Goal: Task Accomplishment & Management: Manage account settings

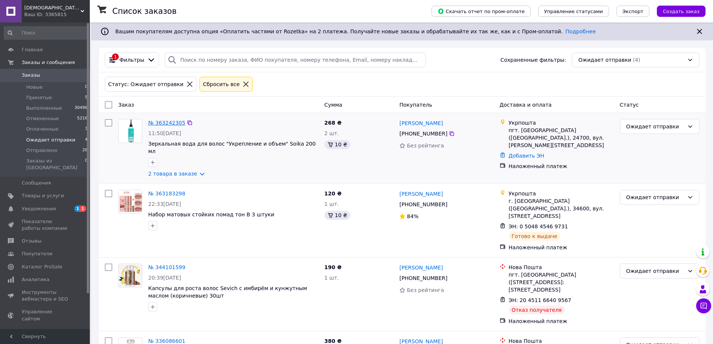
click at [163, 120] on link "№ 363242305" at bounding box center [166, 123] width 37 height 6
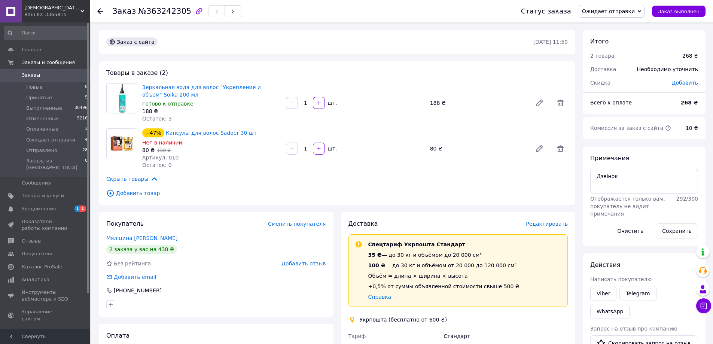
click at [100, 11] on use at bounding box center [100, 11] width 6 height 6
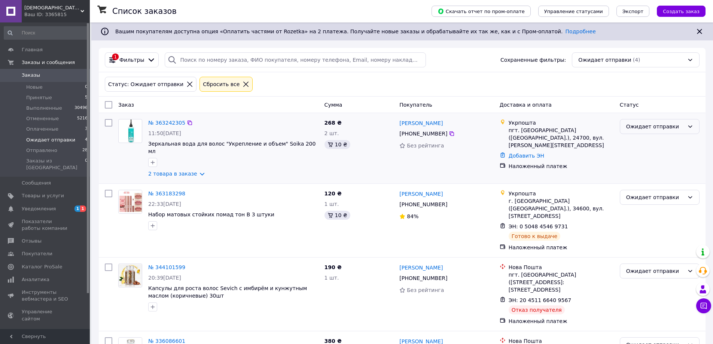
click at [649, 123] on div "Ожидает отправки" at bounding box center [655, 126] width 58 height 8
click at [655, 196] on li "Отправлено" at bounding box center [659, 196] width 79 height 13
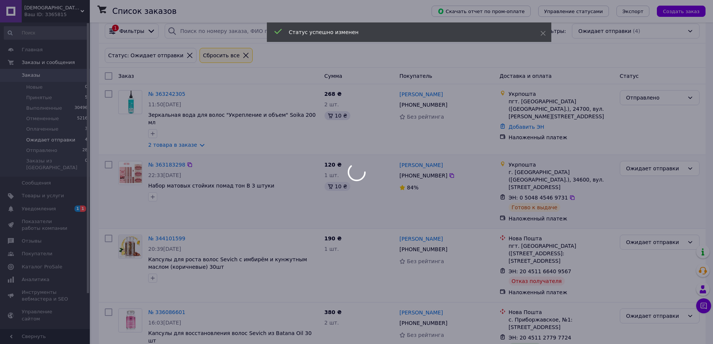
scroll to position [39, 0]
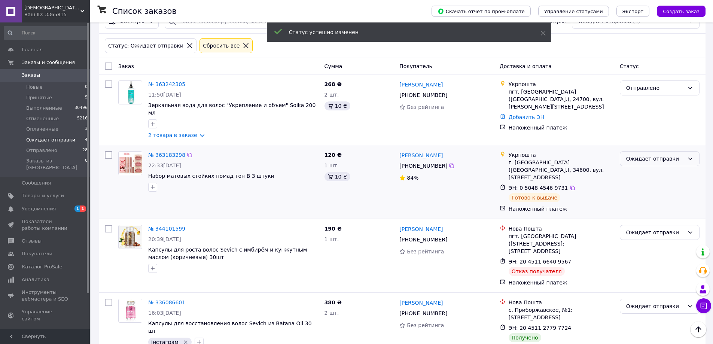
click at [649, 155] on div "Ожидает отправки" at bounding box center [655, 159] width 58 height 8
click at [643, 223] on li "Отправлено" at bounding box center [659, 221] width 79 height 13
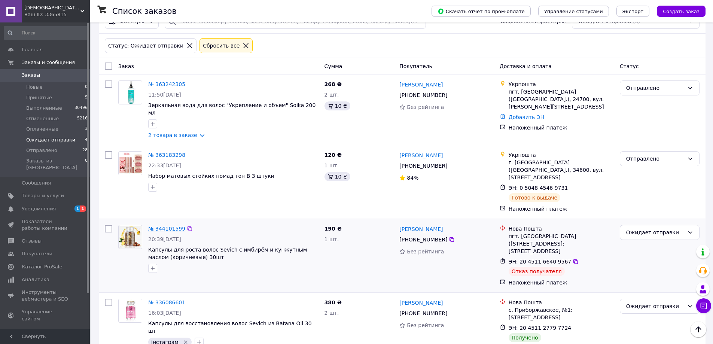
click at [173, 226] on link "№ 344101599" at bounding box center [166, 229] width 37 height 6
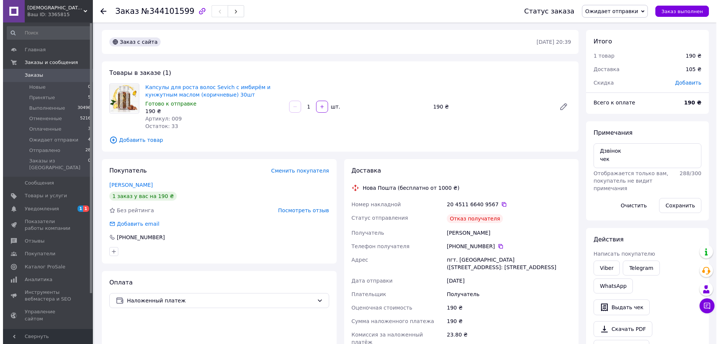
scroll to position [10, 0]
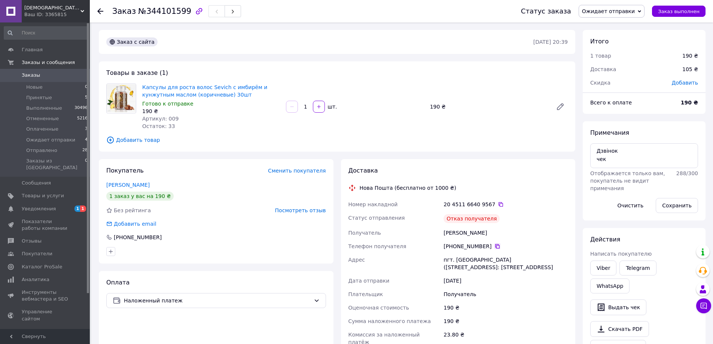
click at [494, 247] on icon at bounding box center [497, 246] width 6 height 6
click at [630, 10] on span "Ожидает отправки" at bounding box center [608, 11] width 53 height 6
click at [624, 51] on li "Отменен" at bounding box center [611, 48] width 65 height 11
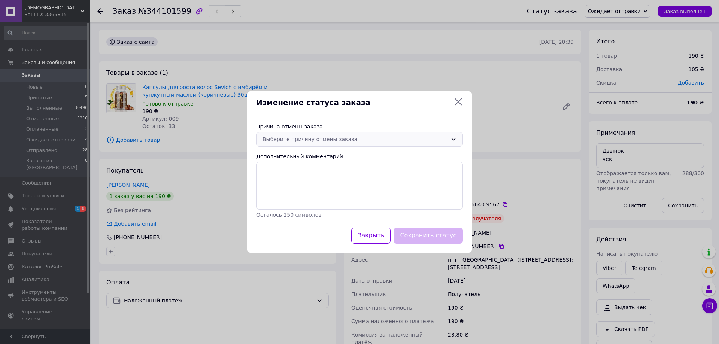
click at [311, 143] on div "Выберите причину отмены заказа" at bounding box center [354, 139] width 185 height 8
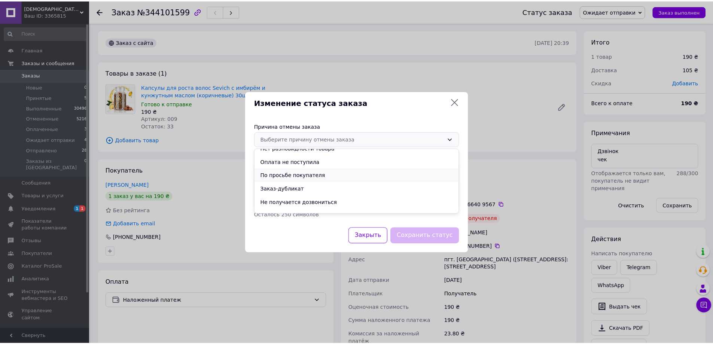
scroll to position [30, 0]
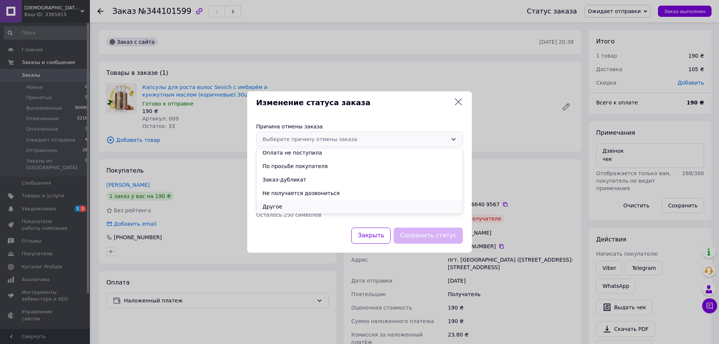
click at [285, 204] on li "Другое" at bounding box center [359, 206] width 206 height 13
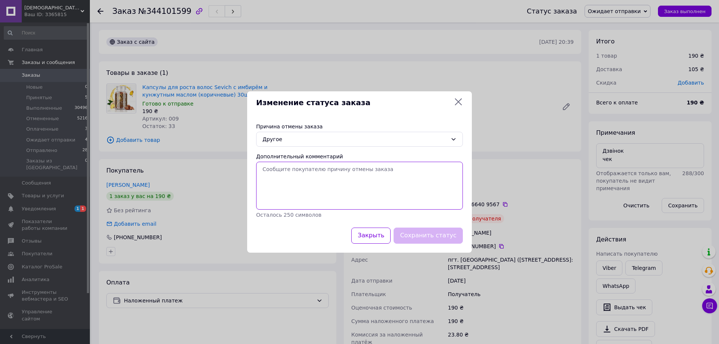
click at [302, 192] on textarea "Дополнительный комментарий" at bounding box center [359, 186] width 207 height 48
type textarea "g"
type textarea "посилку не забрали з пошти"
drag, startPoint x: 426, startPoint y: 237, endPoint x: 433, endPoint y: 240, distance: 7.2
click at [427, 236] on button "Сохранить статус" at bounding box center [427, 236] width 69 height 16
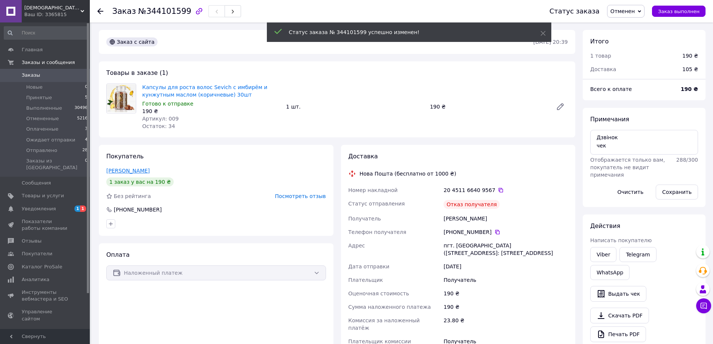
click at [137, 171] on link "[PERSON_NAME]" at bounding box center [127, 171] width 43 height 6
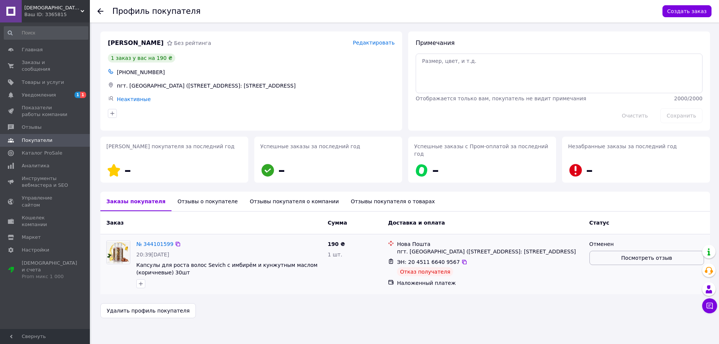
click at [650, 255] on button "Посмотреть отзыв" at bounding box center [646, 258] width 115 height 14
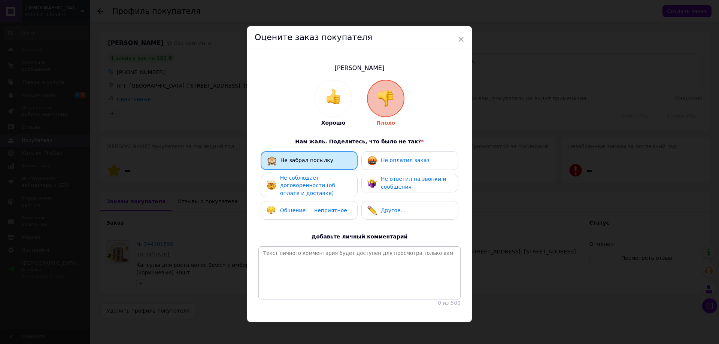
click at [321, 185] on span "Не соблюдает договоренности (об оплате и доставке)" at bounding box center [307, 185] width 55 height 21
click at [320, 181] on span "Не соблюдает договоренности (об оплате и доставке)" at bounding box center [307, 185] width 55 height 21
click at [323, 181] on span "Не соблюдает договоренности (об оплате и доставке)" at bounding box center [307, 185] width 55 height 21
click at [323, 185] on span "Не соблюдает договоренности (об оплате и доставке)" at bounding box center [307, 185] width 55 height 21
click at [460, 39] on span "×" at bounding box center [460, 39] width 7 height 13
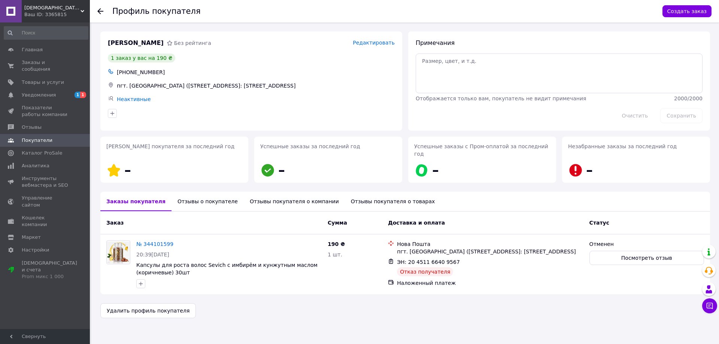
click at [98, 13] on icon at bounding box center [100, 11] width 6 height 6
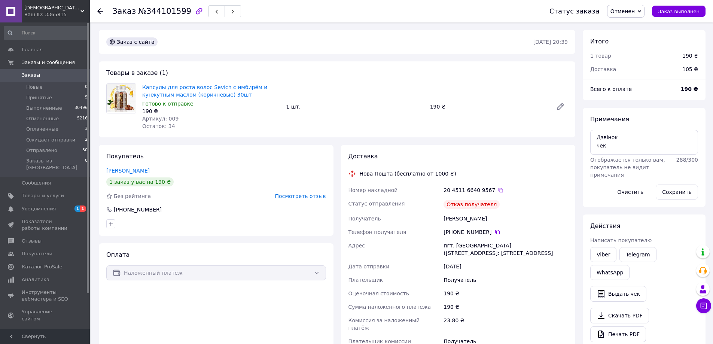
scroll to position [10, 0]
click at [101, 9] on icon at bounding box center [100, 11] width 6 height 6
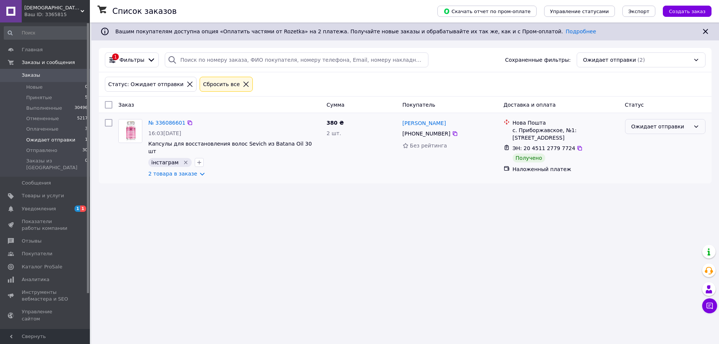
click at [644, 124] on div "Ожидает отправки" at bounding box center [660, 126] width 59 height 8
click at [156, 123] on link "№ 336086601" at bounding box center [166, 123] width 37 height 6
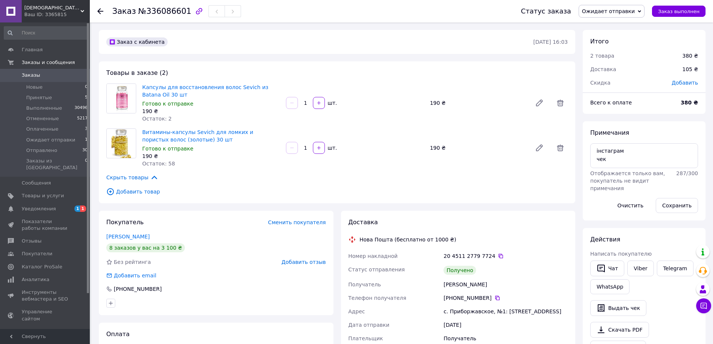
click at [635, 13] on span "Ожидает отправки" at bounding box center [608, 11] width 53 height 6
click at [625, 36] on li "Выполнен" at bounding box center [611, 37] width 65 height 11
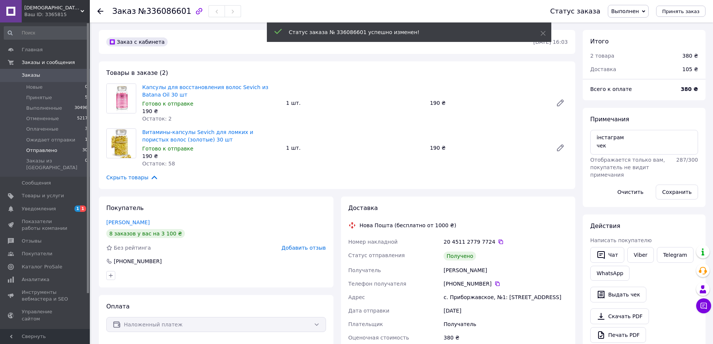
click at [37, 152] on span "Отправлено" at bounding box center [41, 150] width 31 height 7
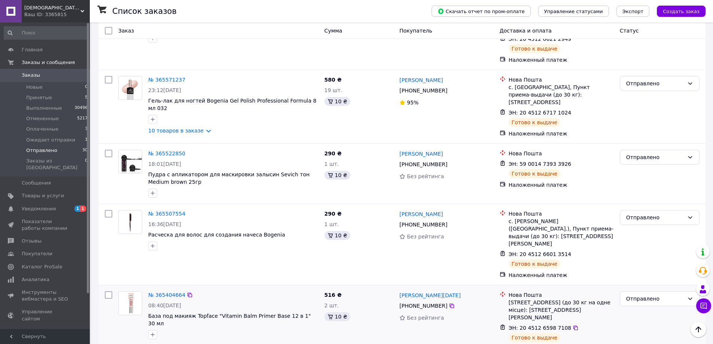
scroll to position [1116, 0]
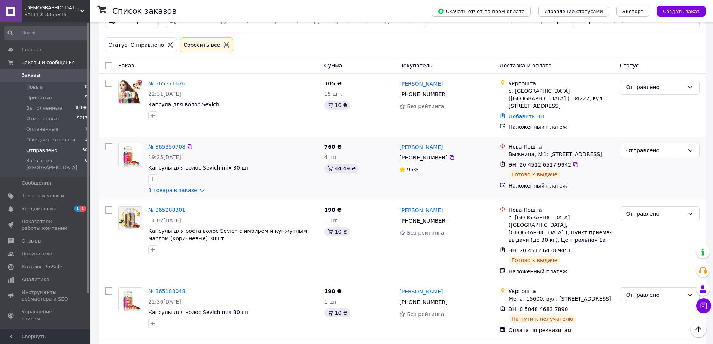
scroll to position [37, 0]
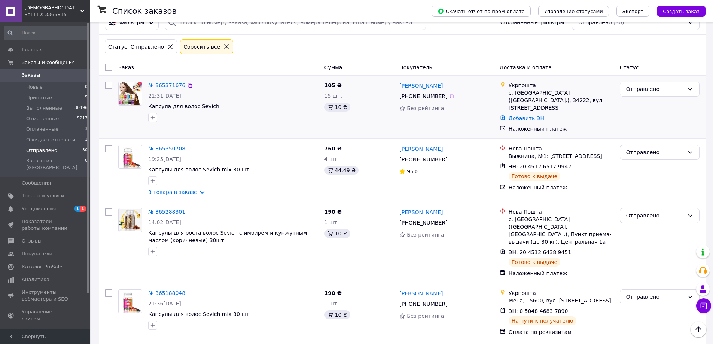
click at [165, 87] on link "№ 365371676" at bounding box center [166, 85] width 37 height 6
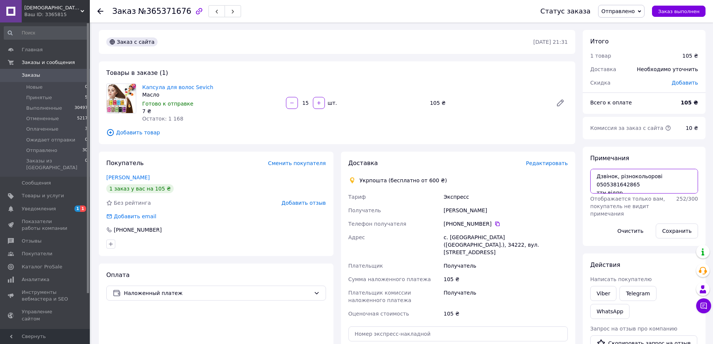
drag, startPoint x: 597, startPoint y: 186, endPoint x: 633, endPoint y: 187, distance: 36.7
click at [633, 187] on textarea "Дзвінок, різнокольорові 0505381642865 ттн відпр" at bounding box center [644, 181] width 108 height 25
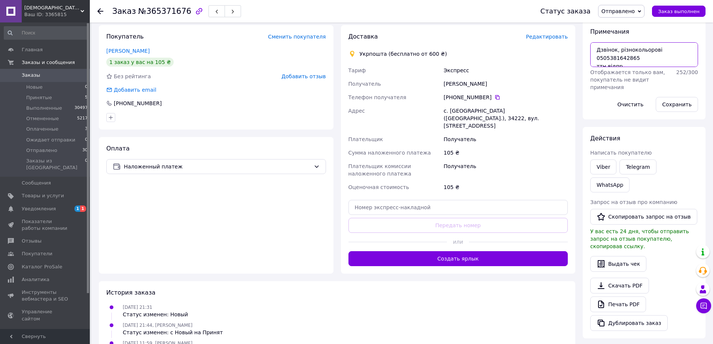
scroll to position [198, 0]
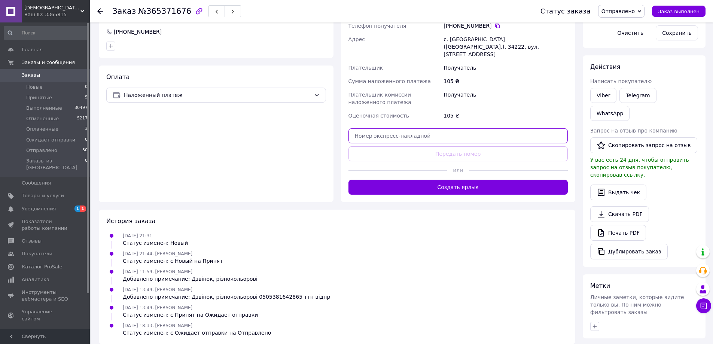
click at [427, 128] on input "text" at bounding box center [458, 135] width 220 height 15
paste input "0505381642865"
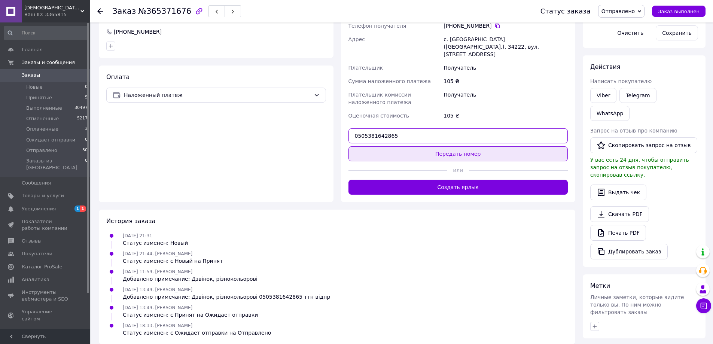
type input "0505381642865"
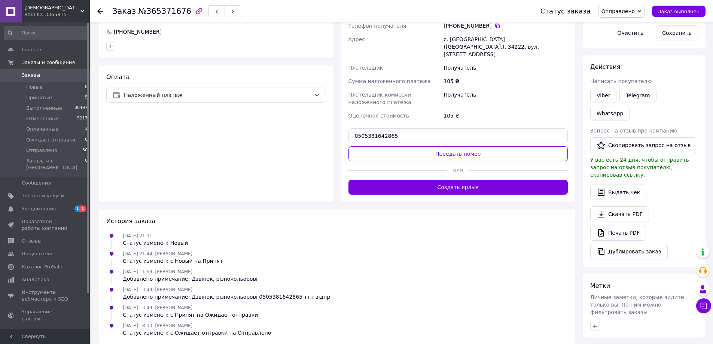
click at [444, 153] on button "Передать номер" at bounding box center [458, 153] width 220 height 15
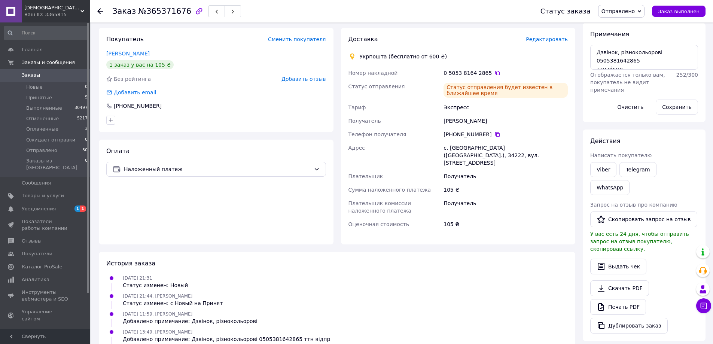
scroll to position [0, 0]
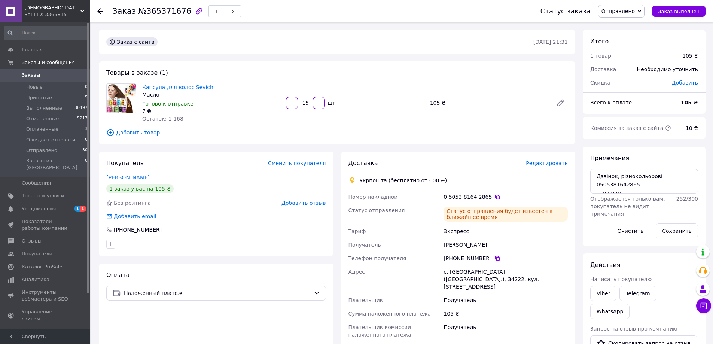
click at [98, 9] on icon at bounding box center [100, 11] width 6 height 6
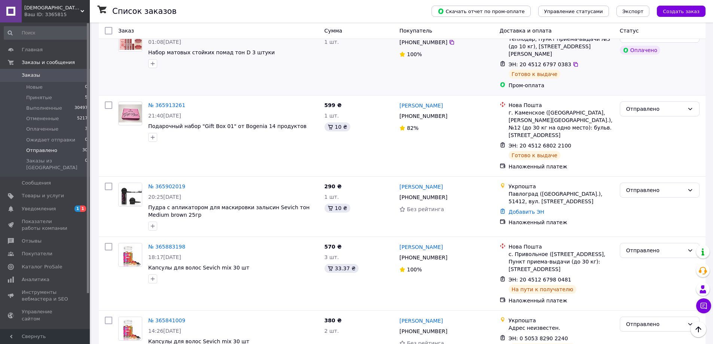
scroll to position [412, 0]
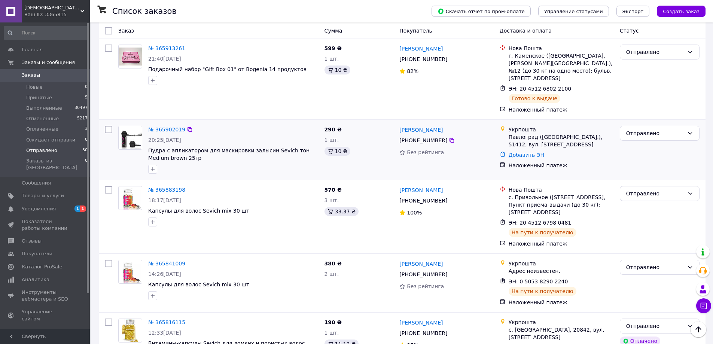
click at [160, 123] on div "№ 365902019 20:25[DATE] Пудра с апликатором для маскировки залысин Sevich тон M…" at bounding box center [233, 150] width 176 height 54
click at [167, 127] on link "№ 365902019" at bounding box center [166, 130] width 37 height 6
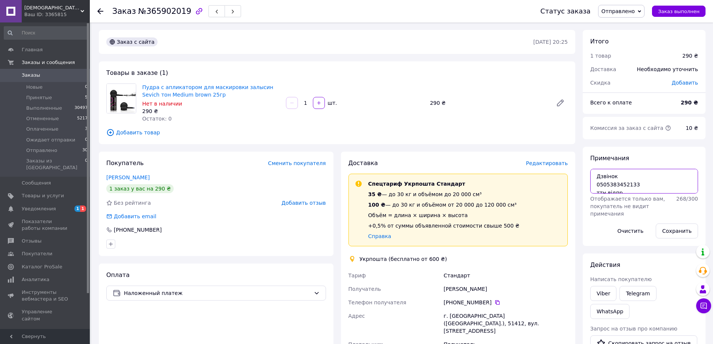
drag, startPoint x: 597, startPoint y: 184, endPoint x: 636, endPoint y: 183, distance: 38.9
click at [636, 183] on textarea "Дзвінок 0505383452133 ттн відпр" at bounding box center [644, 181] width 108 height 25
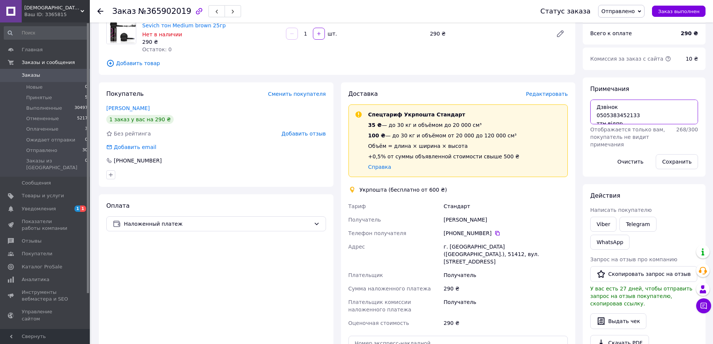
scroll to position [150, 0]
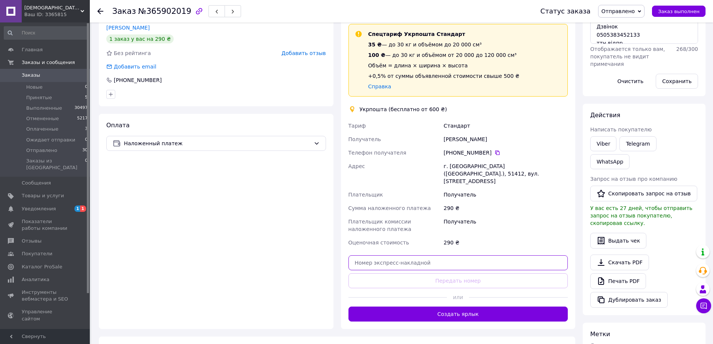
click at [460, 255] on input "text" at bounding box center [458, 262] width 220 height 15
paste input "0505383452133"
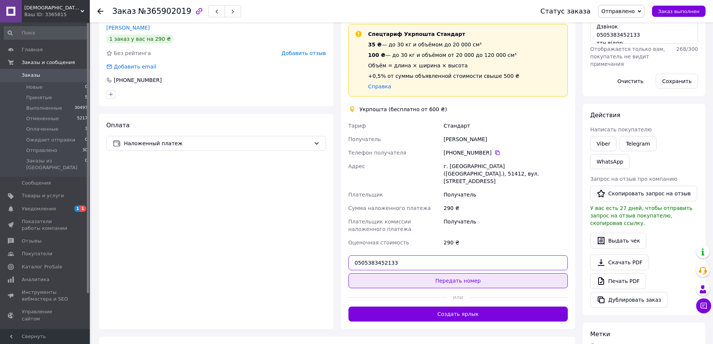
type input "0505383452133"
click at [477, 273] on button "Передать номер" at bounding box center [458, 280] width 220 height 15
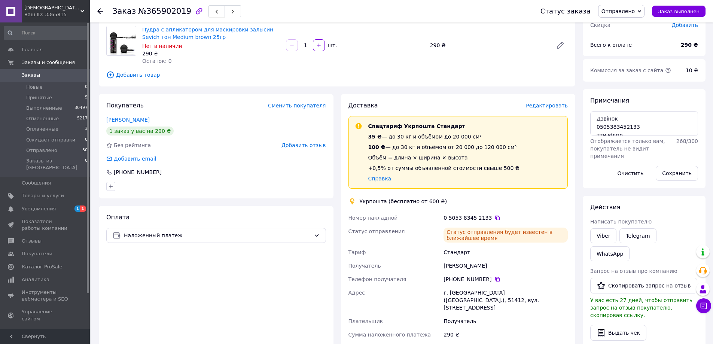
scroll to position [0, 0]
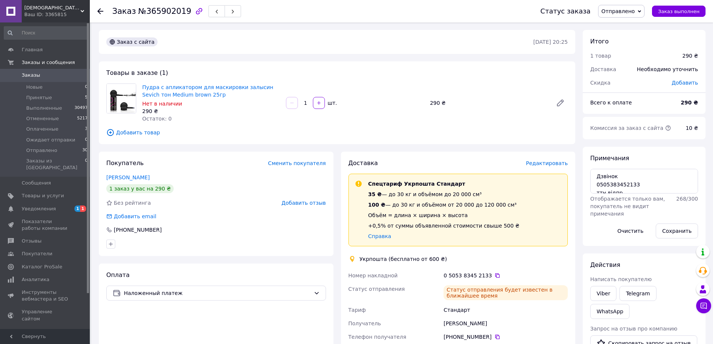
click at [97, 9] on div "Заказ №365902019 Статус заказа Отправлено Принят Выполнен Отменен Оплаченный Ож…" at bounding box center [401, 11] width 623 height 22
click at [101, 15] on div at bounding box center [104, 11] width 15 height 22
click at [102, 13] on icon at bounding box center [100, 11] width 6 height 6
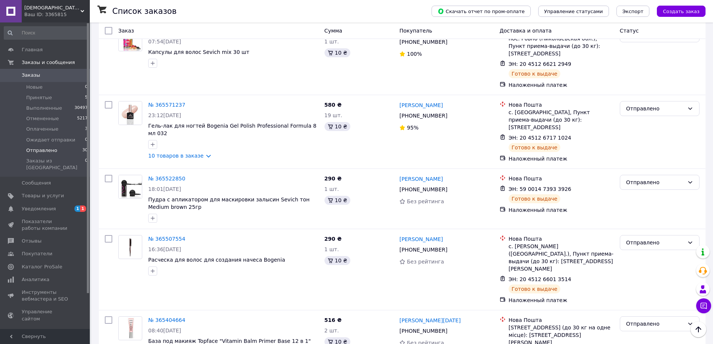
scroll to position [1128, 0]
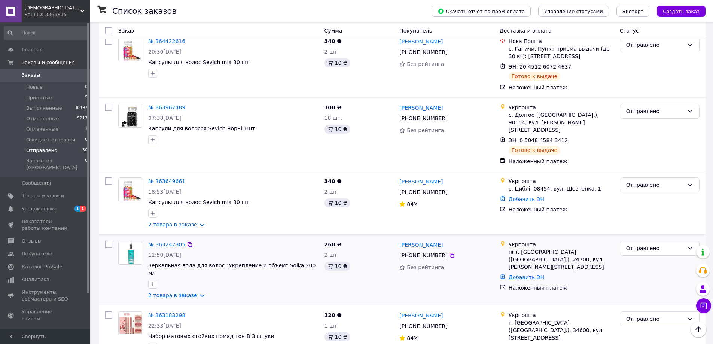
scroll to position [449, 0]
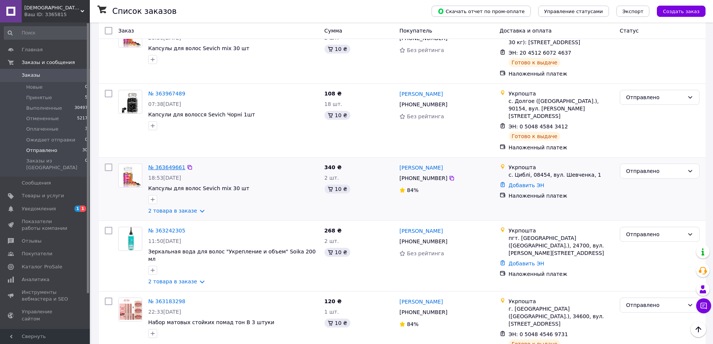
click at [162, 164] on link "№ 363649661" at bounding box center [166, 167] width 37 height 6
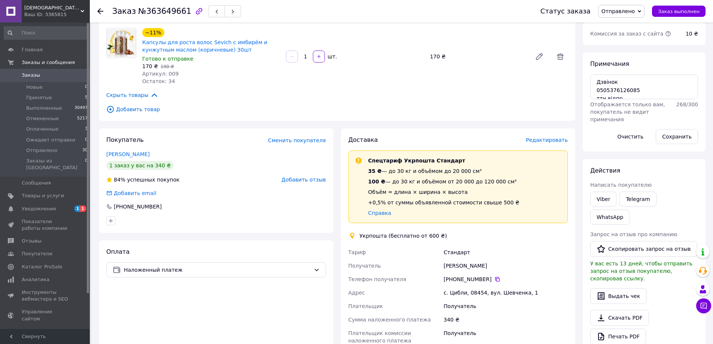
scroll to position [112, 0]
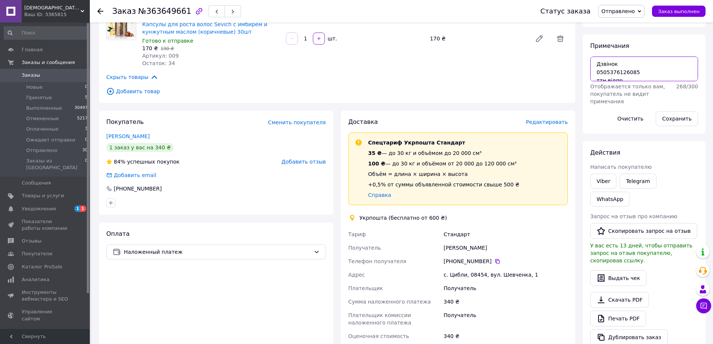
drag, startPoint x: 597, startPoint y: 73, endPoint x: 636, endPoint y: 69, distance: 38.4
click at [636, 69] on textarea "Дзвінок 0505376126085 ттн відпр" at bounding box center [644, 69] width 108 height 25
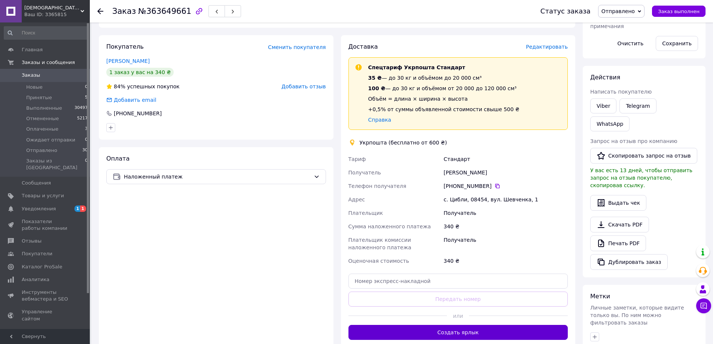
scroll to position [299, 0]
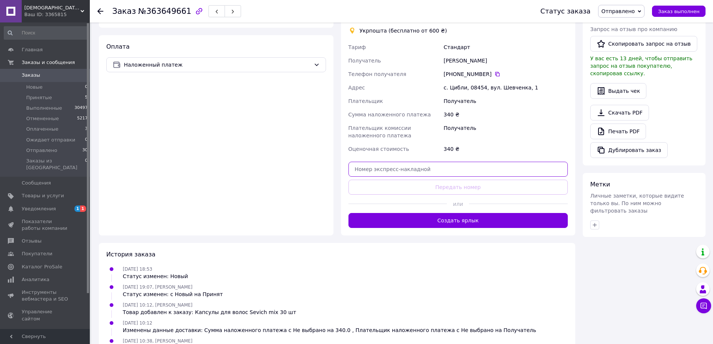
click at [445, 167] on input "text" at bounding box center [458, 169] width 220 height 15
paste input "0505376126085"
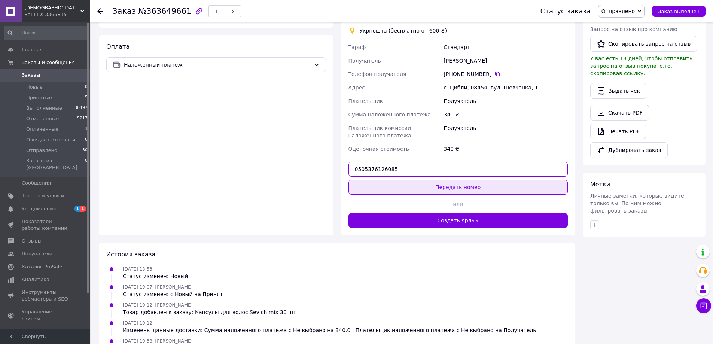
type input "0505376126085"
click at [444, 186] on button "Передать номер" at bounding box center [458, 187] width 220 height 15
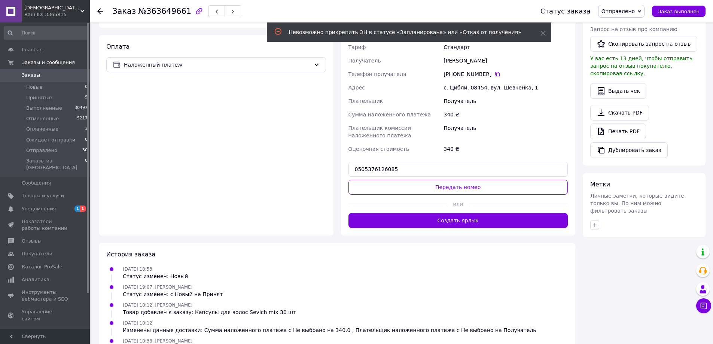
click at [102, 10] on icon at bounding box center [100, 11] width 6 height 6
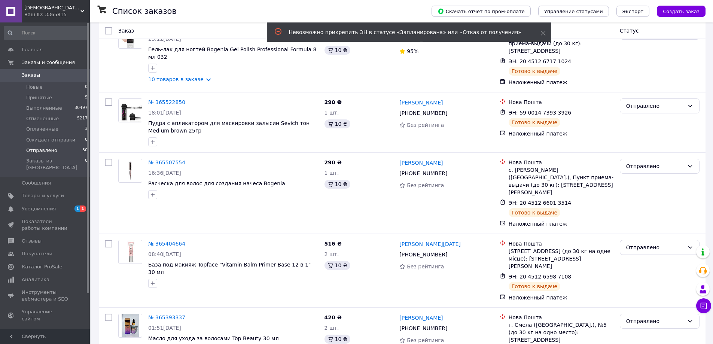
scroll to position [1122, 0]
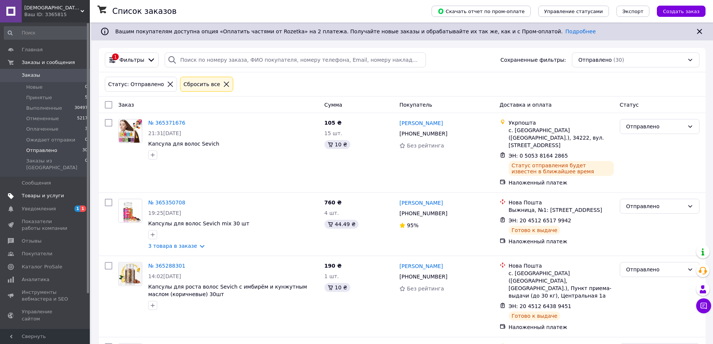
click at [50, 192] on span "Товары и услуги" at bounding box center [43, 195] width 42 height 7
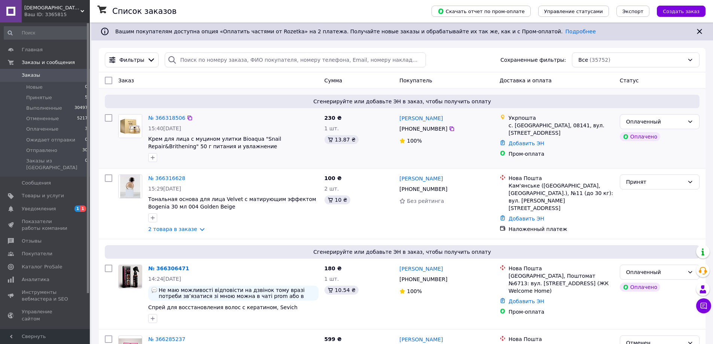
click at [252, 116] on div "№ 366318506" at bounding box center [233, 117] width 172 height 9
click at [48, 206] on span "Уведомления" at bounding box center [39, 209] width 34 height 7
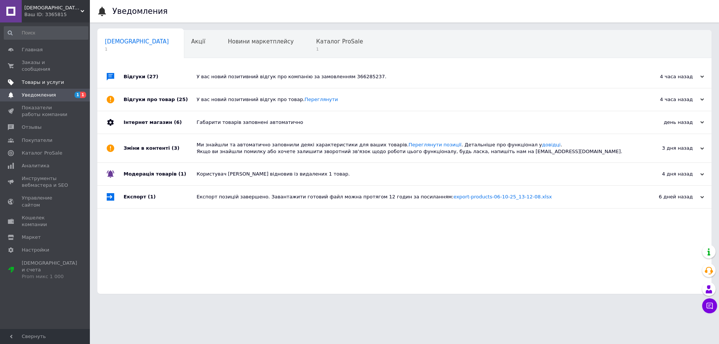
click at [39, 79] on span "Товары и услуги" at bounding box center [43, 82] width 42 height 7
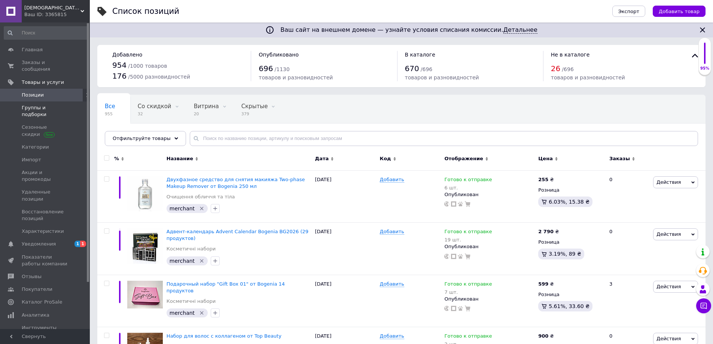
click at [54, 104] on span "Группы и подборки" at bounding box center [46, 110] width 48 height 13
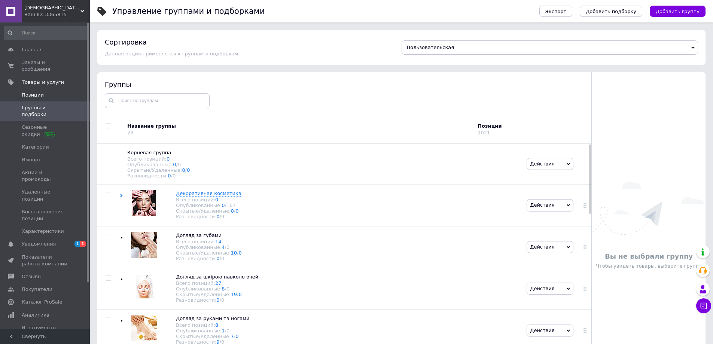
click at [33, 92] on span "Позиции" at bounding box center [33, 95] width 22 height 7
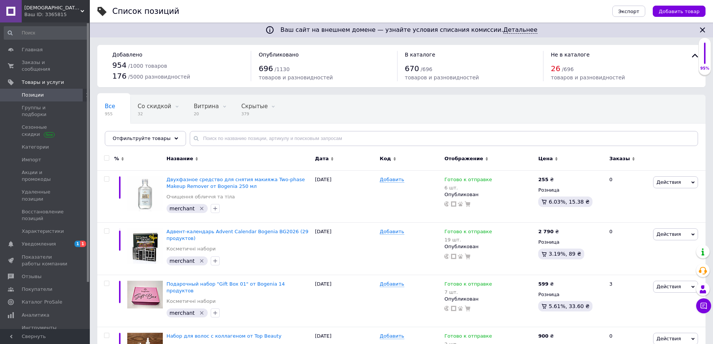
click at [675, 12] on span "Добавить товар" at bounding box center [679, 12] width 41 height 6
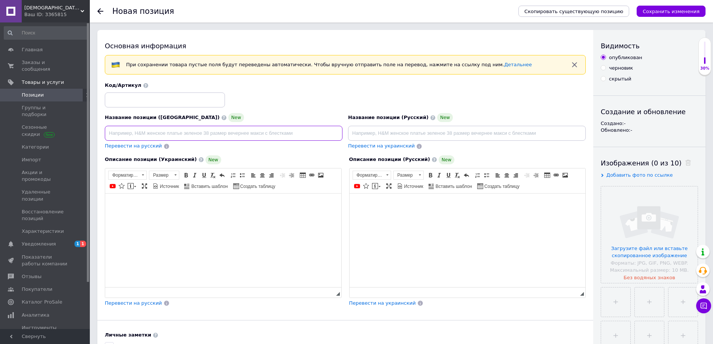
click at [285, 137] on input at bounding box center [224, 133] width 238 height 15
paste input "Палетка для контурінгу Angelic Correction Palette Bogenia"
click at [182, 172] on link "Полужирный Комбинация клавиш Ctrl+B" at bounding box center [186, 175] width 8 height 8
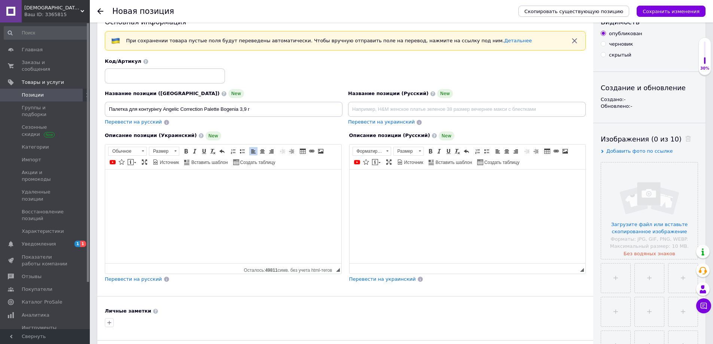
scroll to position [37, 0]
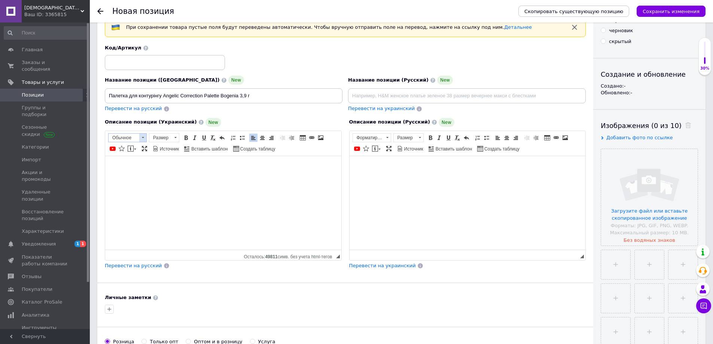
click at [141, 137] on span at bounding box center [142, 138] width 7 height 8
click at [141, 135] on span at bounding box center [142, 138] width 7 height 8
click at [245, 138] on link "Вставить / удалить маркированный список" at bounding box center [242, 138] width 8 height 8
click at [241, 138] on span at bounding box center [242, 138] width 6 height 6
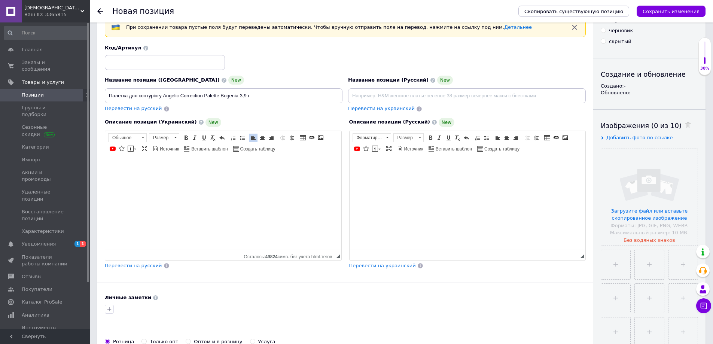
click at [123, 264] on span "Перевести на русский" at bounding box center [133, 266] width 57 height 6
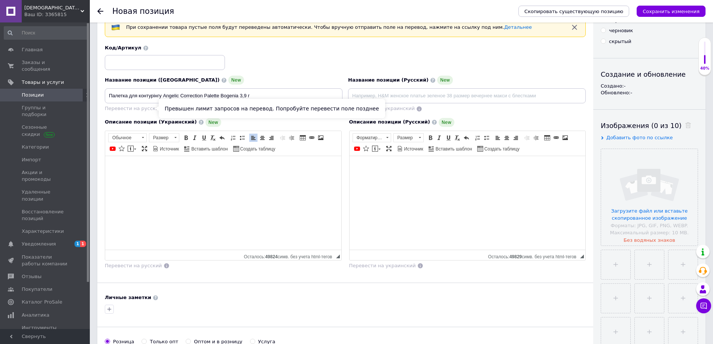
click at [144, 108] on span "Перевести на русский" at bounding box center [133, 109] width 57 height 6
click at [221, 94] on input "Палетка для контурінгу Angelic Correction Palette Bogenia 3,9 г" at bounding box center [224, 95] width 238 height 15
click at [250, 93] on input "Палетка для контурінгу Angelic Correction Palette від Bogenia 3,9 г" at bounding box center [224, 95] width 238 height 15
type input "Палетка для контурінгу Angelic Correction Palette від Bogenia 33,9 г"
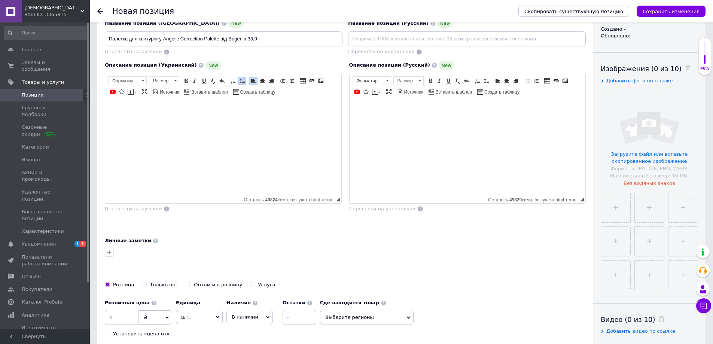
scroll to position [187, 0]
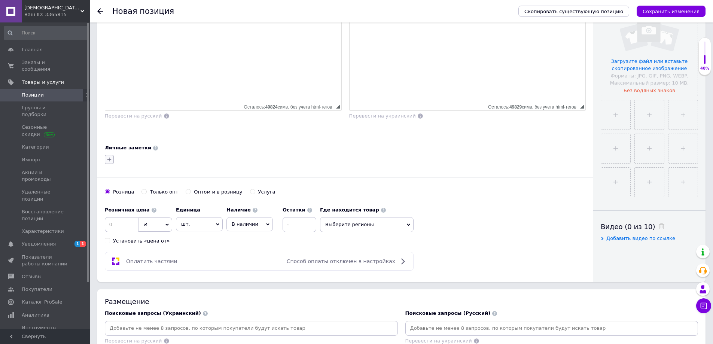
click at [110, 162] on icon "button" at bounding box center [109, 159] width 6 height 6
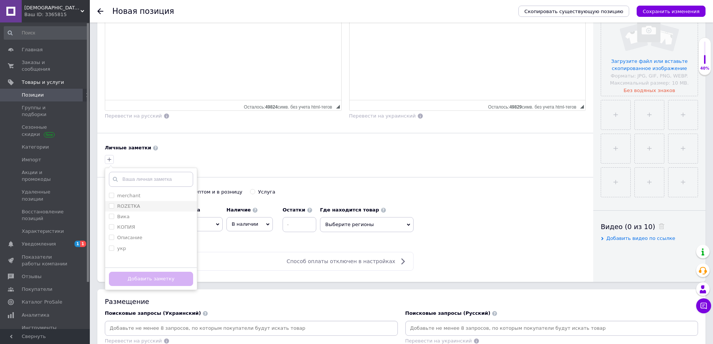
drag, startPoint x: 141, startPoint y: 194, endPoint x: 142, endPoint y: 203, distance: 8.2
click at [141, 195] on div "merchant" at bounding box center [151, 195] width 84 height 7
checkbox input "true"
drag, startPoint x: 161, startPoint y: 278, endPoint x: 183, endPoint y: 275, distance: 23.1
click at [161, 278] on button "Добавить заметку" at bounding box center [151, 279] width 84 height 15
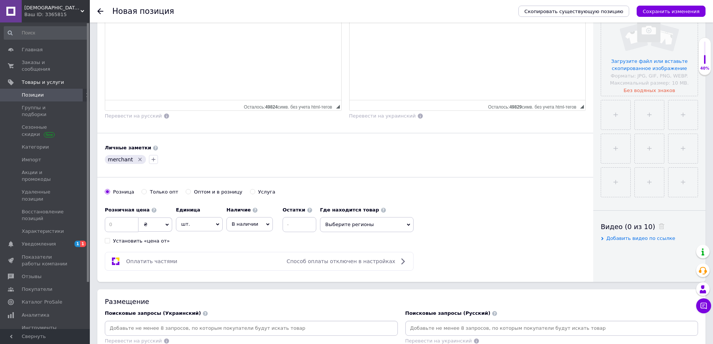
click at [246, 224] on span "В наличии" at bounding box center [245, 224] width 27 height 6
drag, startPoint x: 254, startPoint y: 262, endPoint x: 204, endPoint y: 257, distance: 50.8
click at [253, 264] on li "Готово к отправке" at bounding box center [250, 264] width 46 height 17
click at [136, 220] on input at bounding box center [122, 224] width 34 height 15
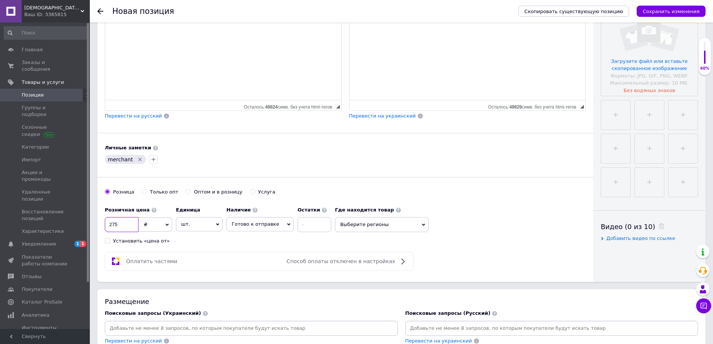
type input "275"
click at [316, 226] on input at bounding box center [315, 224] width 34 height 15
type input "5"
click at [660, 61] on input "file" at bounding box center [649, 47] width 97 height 97
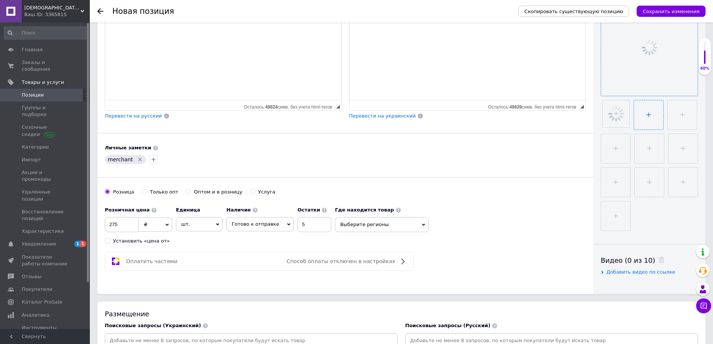
click at [648, 116] on input "file" at bounding box center [648, 114] width 29 height 29
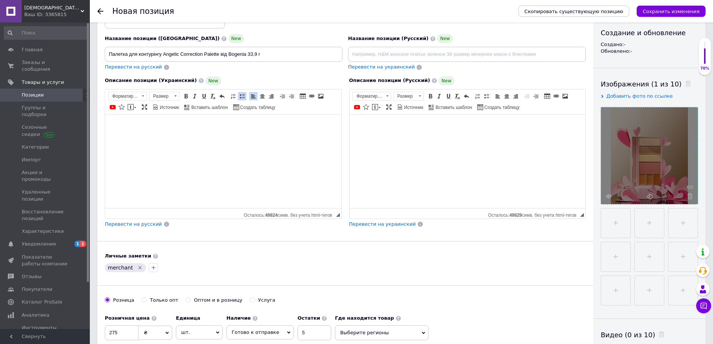
scroll to position [75, 0]
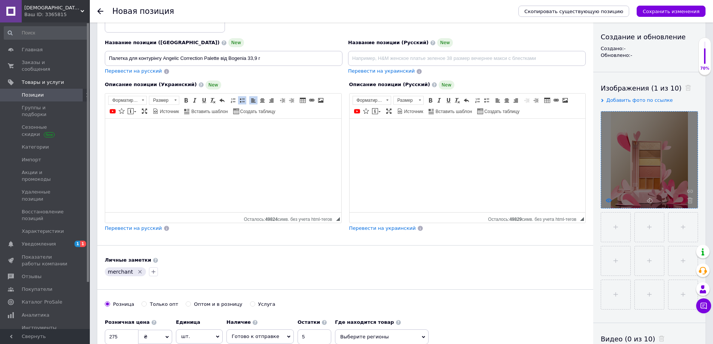
click at [609, 198] on icon at bounding box center [609, 201] width 6 height 6
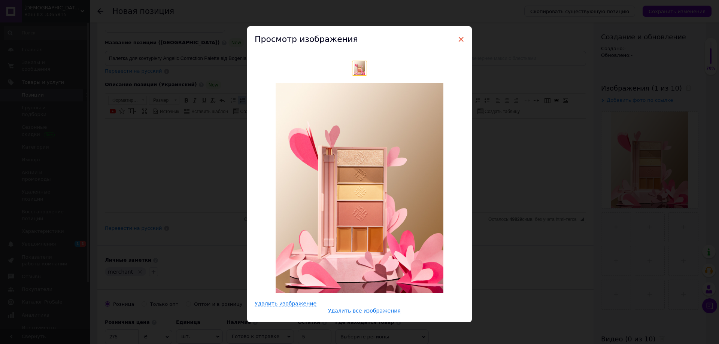
click at [457, 37] on span "×" at bounding box center [460, 39] width 7 height 13
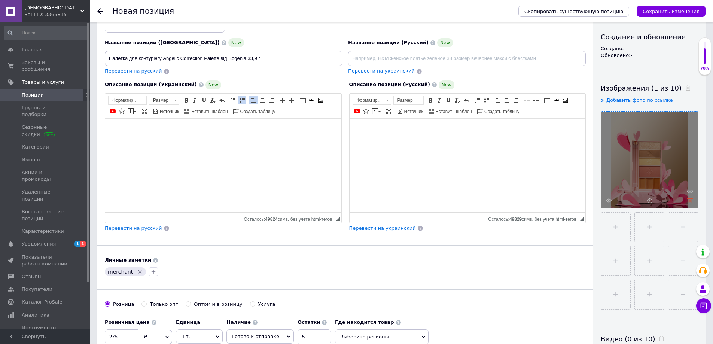
click at [692, 199] on use at bounding box center [690, 201] width 6 height 6
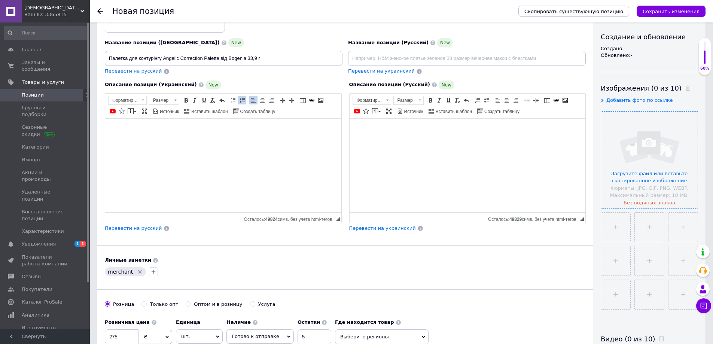
click at [653, 182] on input "file" at bounding box center [649, 160] width 97 height 97
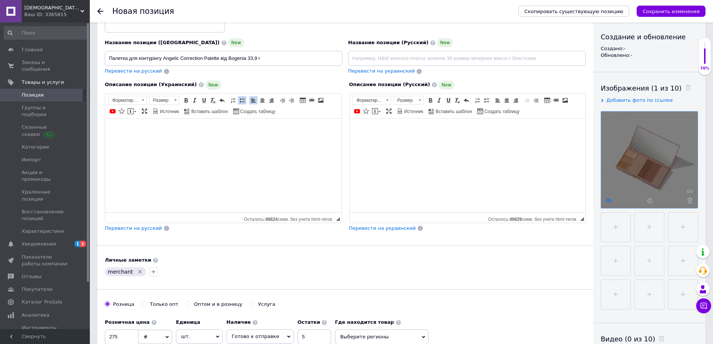
click at [609, 200] on icon at bounding box center [609, 201] width 6 height 6
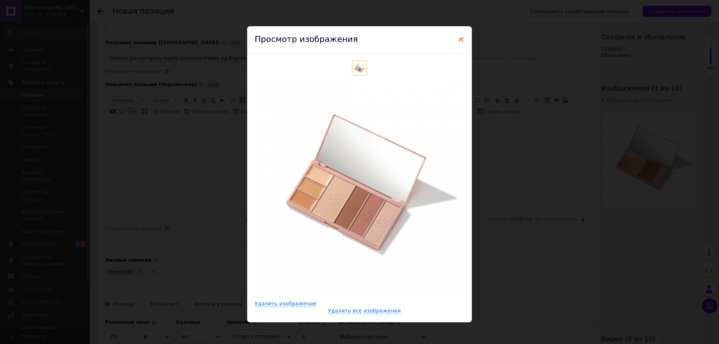
click at [460, 38] on span "×" at bounding box center [460, 39] width 7 height 13
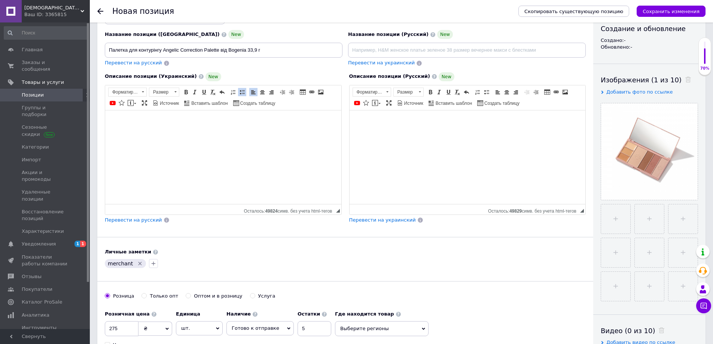
scroll to position [0, 0]
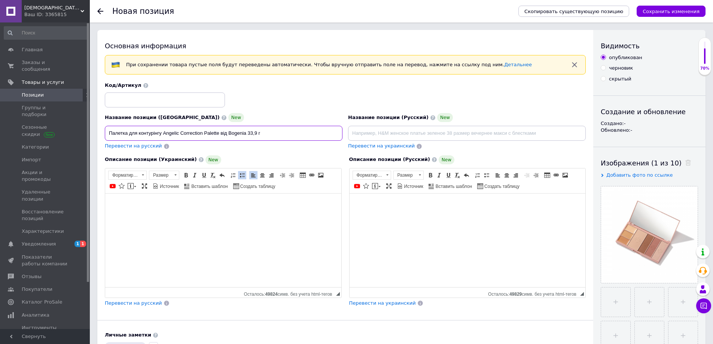
drag, startPoint x: 110, startPoint y: 132, endPoint x: 247, endPoint y: 128, distance: 137.1
click at [247, 128] on input "Палетка для контурінгу Angelic Correction Palette від Bogenia 33,9 г" at bounding box center [224, 133] width 238 height 15
click at [149, 147] on span "Перевести на русский" at bounding box center [133, 146] width 57 height 6
type input "Палетка для контуринга Angelic Correction Palette от Bogenia 33,9 г"
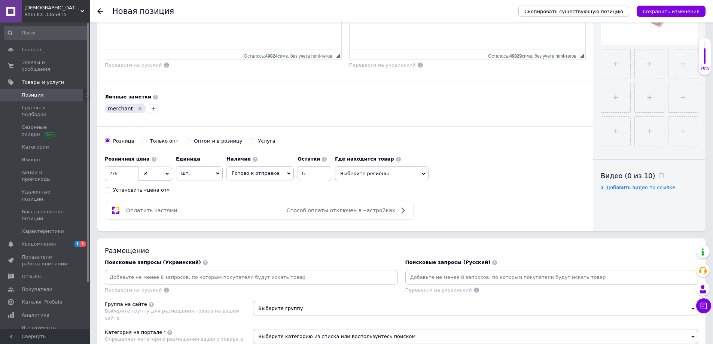
scroll to position [299, 0]
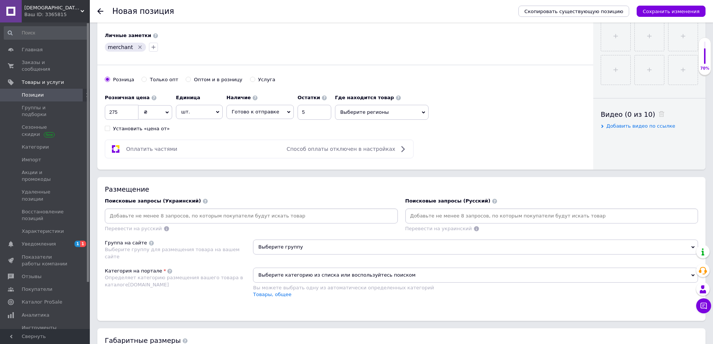
click at [211, 215] on input at bounding box center [251, 215] width 290 height 11
paste input "Палетка для контурінгу Angelic Correction Palette від Bogenia"
drag, startPoint x: 162, startPoint y: 215, endPoint x: 218, endPoint y: 211, distance: 56.0
click at [218, 211] on input "Палетка для контурінгу Angelic Correction Palette від Bogenia" at bounding box center [251, 215] width 290 height 11
type input "Палетка для контурінгу від Bogenia"
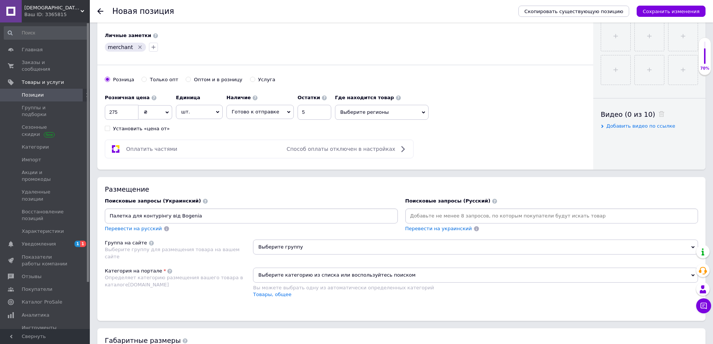
click at [206, 215] on input "Палетка для контурінгу від Bogenia" at bounding box center [251, 215] width 290 height 11
paste input "Палетка для контурінгу Angelic Correction Palette від Bogenia"
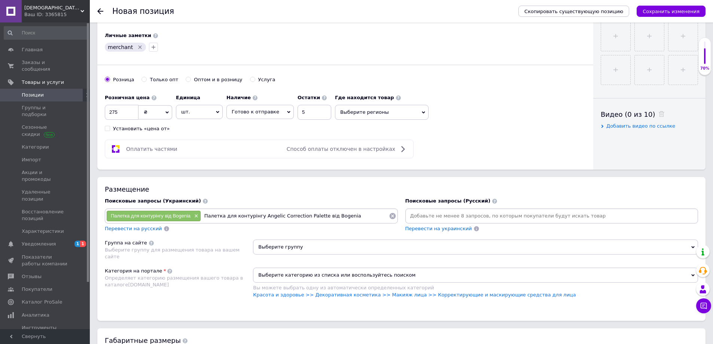
drag, startPoint x: 322, startPoint y: 216, endPoint x: 203, endPoint y: 213, distance: 119.4
click at [203, 213] on input "Палетка для контурінгу Angelic Correction Palette від Bogenia" at bounding box center [295, 215] width 188 height 11
type input "Bogenia"
click at [507, 294] on link "Красота и здоровье >> Декоративная косметика >> Макияж лица >> Корректирующие и…" at bounding box center [414, 295] width 323 height 6
click at [292, 242] on span "Выберите группу" at bounding box center [475, 247] width 445 height 15
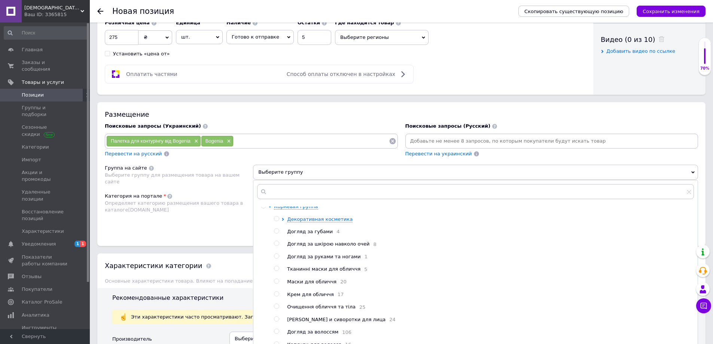
scroll to position [0, 0]
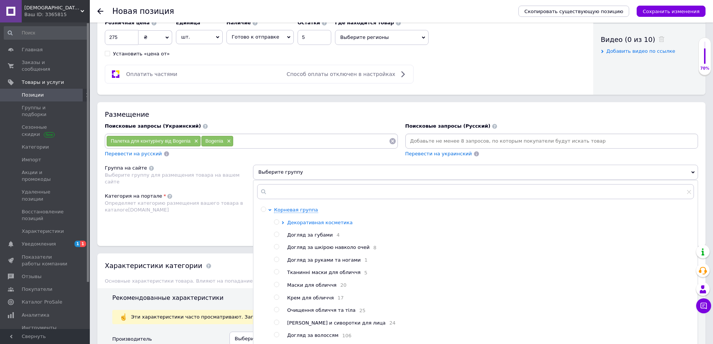
click at [314, 221] on span "Декоративная косметика" at bounding box center [320, 223] width 66 height 6
click at [314, 287] on span "Скульпторы/ румяна/ хайлайтеры" at bounding box center [343, 285] width 87 height 6
radio input "true"
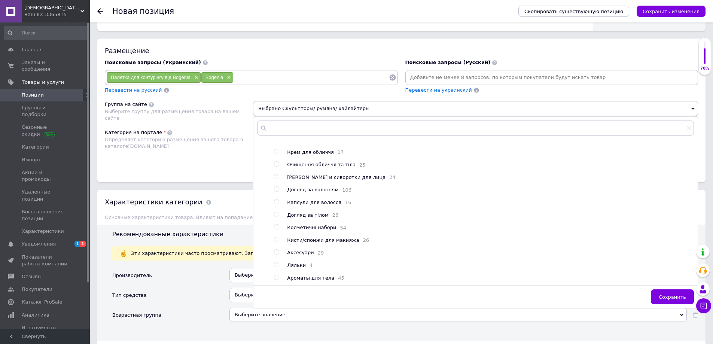
scroll to position [599, 0]
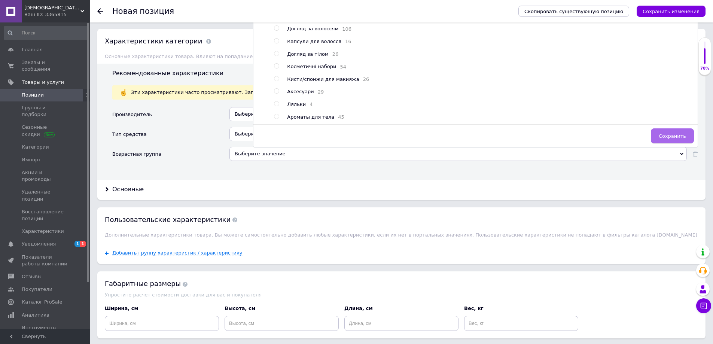
click at [677, 137] on span "Сохранить" at bounding box center [672, 136] width 27 height 6
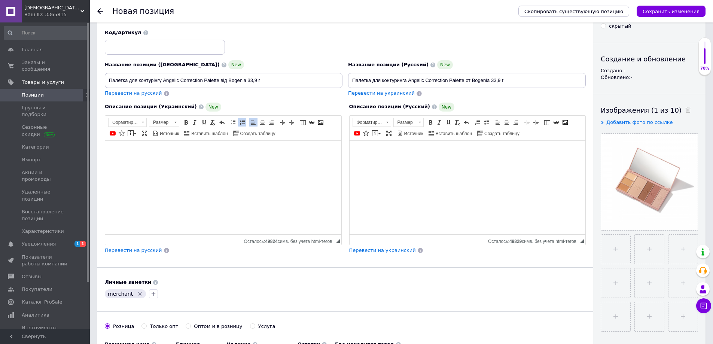
scroll to position [0, 0]
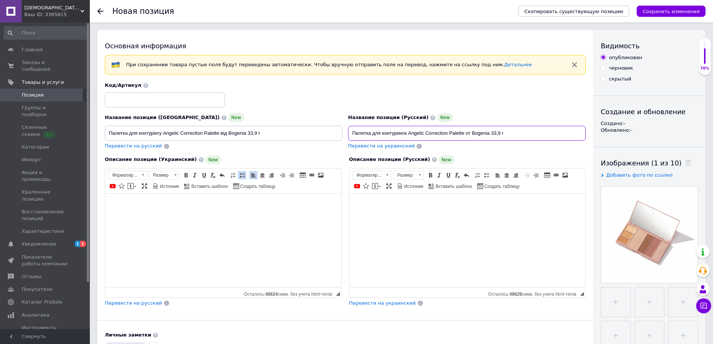
drag, startPoint x: 352, startPoint y: 133, endPoint x: 489, endPoint y: 131, distance: 137.4
click at [489, 131] on input "Палетка для контуринга Angelic Correction Palette от Bogenia 33,9 г" at bounding box center [467, 133] width 238 height 15
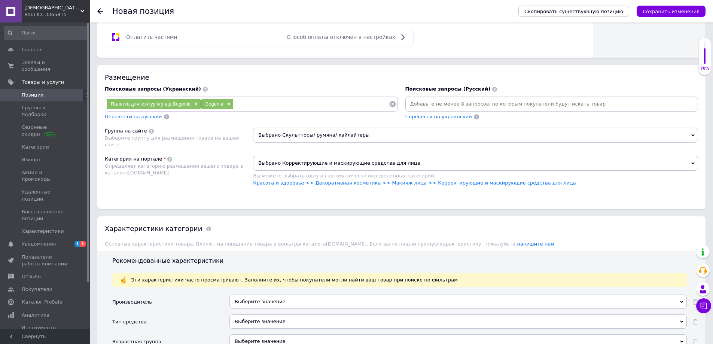
scroll to position [412, 0]
click at [439, 104] on input at bounding box center [552, 103] width 290 height 11
paste input "Палетка для контуринга Angelic Correction Palette от Bogenia"
click at [465, 104] on input "Палетка для контуринга Angelic Correction Palette от Bogenia" at bounding box center [552, 103] width 290 height 11
click at [477, 105] on input "Палетка для контуринга Angelic Correction Palette от Bogenia" at bounding box center [552, 103] width 290 height 11
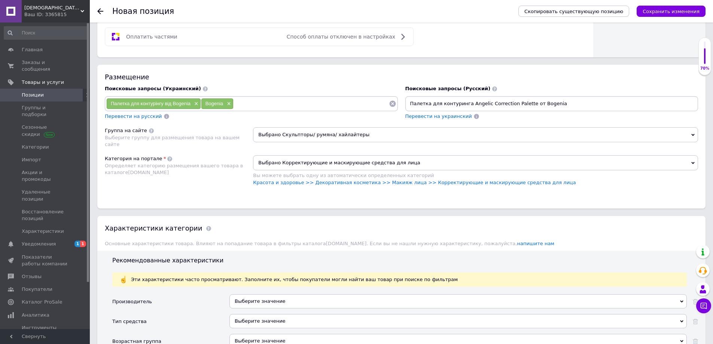
click at [462, 102] on input "Палетка для контуринга Angelic Correction Palette от Bogenia" at bounding box center [552, 103] width 290 height 11
drag, startPoint x: 465, startPoint y: 103, endPoint x: 522, endPoint y: 104, distance: 56.9
click at [522, 104] on input "Палетка для контуринга Angelic Correction Palette от Bogenia" at bounding box center [552, 103] width 290 height 11
type input "Палетка для контуринга от Bogenia"
paste input "Палетка для контуринга Angelic Correction Palette от Bogenia"
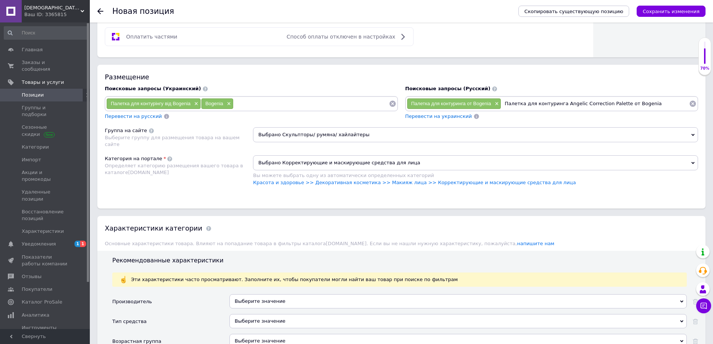
drag, startPoint x: 622, startPoint y: 104, endPoint x: 505, endPoint y: 104, distance: 116.8
click at [505, 104] on input "Палетка для контуринга Angelic Correction Palette от Bogenia" at bounding box center [595, 103] width 188 height 11
type input "Bogenia"
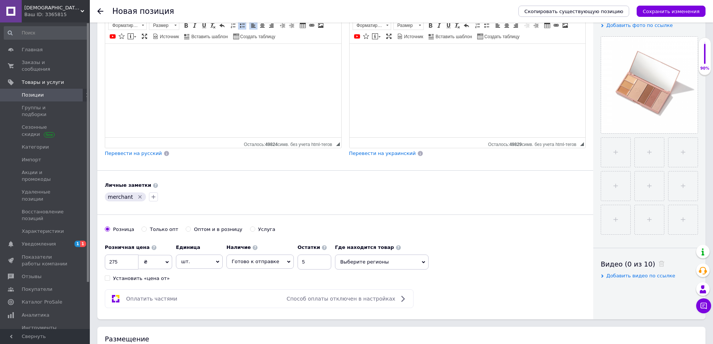
scroll to position [0, 0]
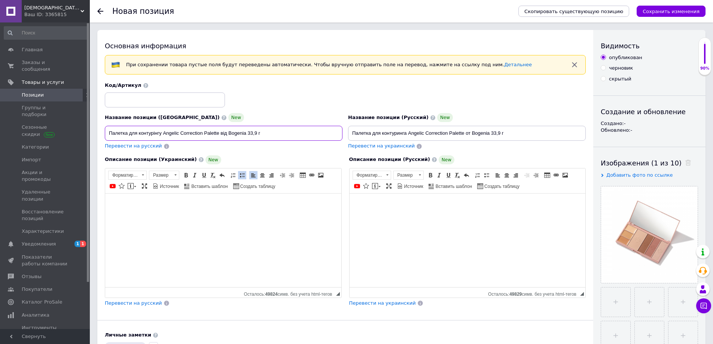
drag, startPoint x: 229, startPoint y: 131, endPoint x: 248, endPoint y: 131, distance: 19.1
click at [247, 132] on input "Палетка для контурінгу Angelic Correction Palette від Bogenia 33,9 г" at bounding box center [224, 133] width 238 height 15
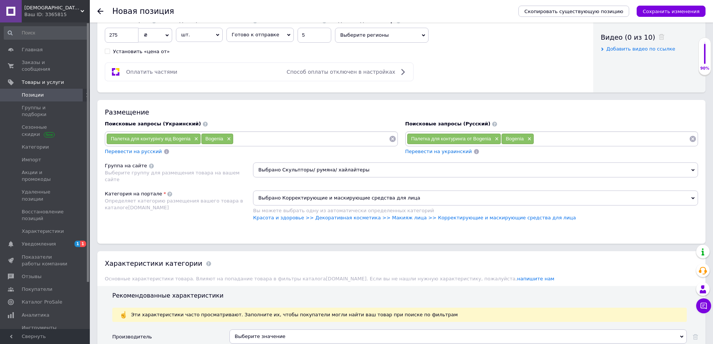
scroll to position [524, 0]
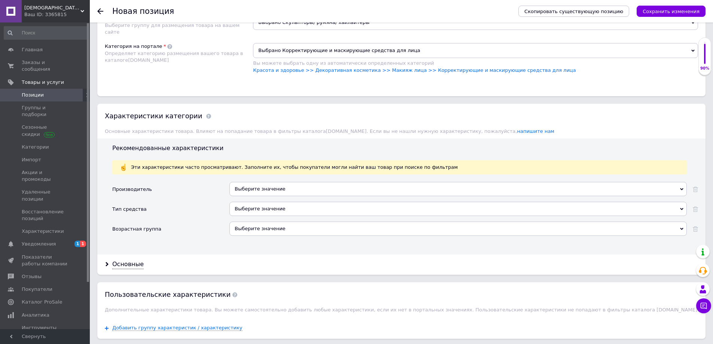
click at [245, 183] on div "Выберите значение" at bounding box center [457, 189] width 457 height 14
paste input "Bogenia"
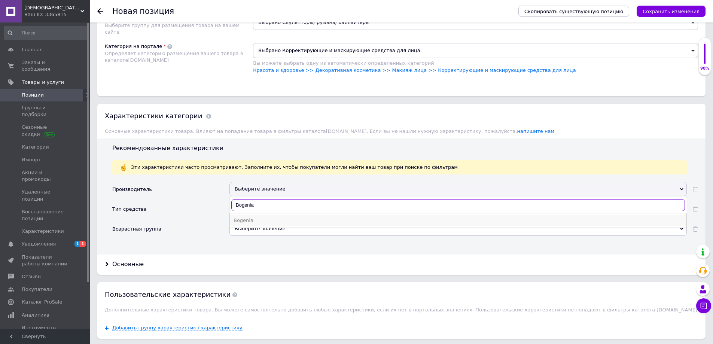
type input "Bogenia"
click at [243, 217] on div "Bogenia" at bounding box center [458, 220] width 449 height 7
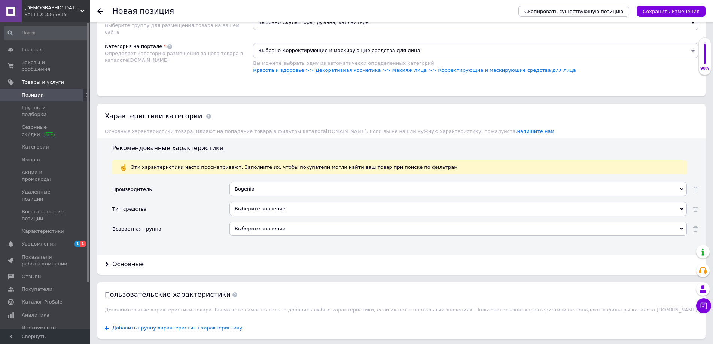
click at [249, 202] on div "Выберите значение" at bounding box center [457, 209] width 457 height 14
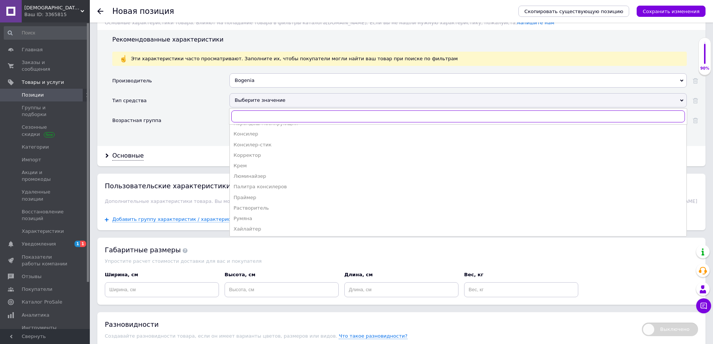
scroll to position [636, 0]
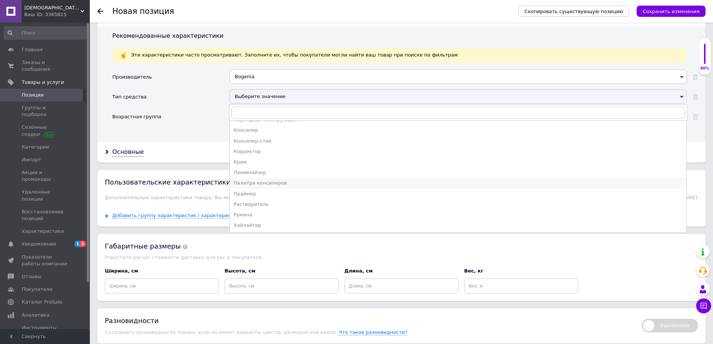
click at [258, 182] on div "Палитра консилеров" at bounding box center [458, 183] width 449 height 7
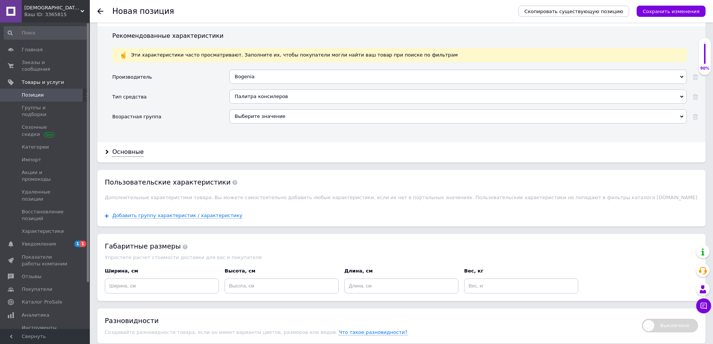
click at [256, 112] on div "Выберите значение" at bounding box center [457, 116] width 457 height 14
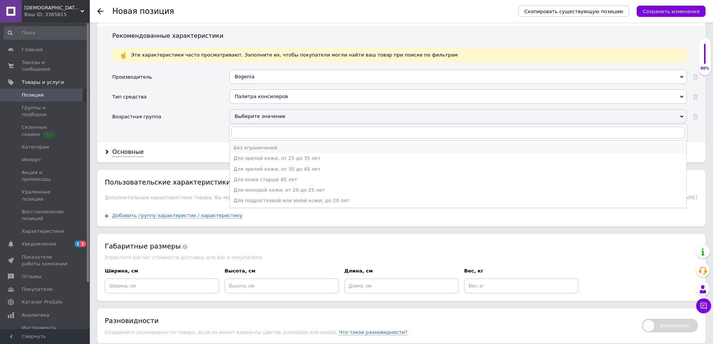
click at [265, 149] on div "Без ограничений" at bounding box center [458, 147] width 449 height 7
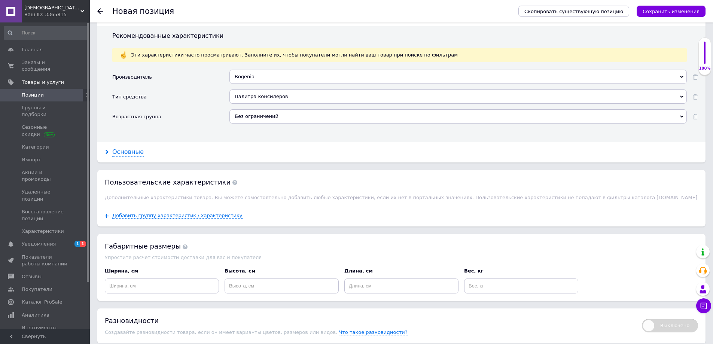
click at [128, 152] on div "Основные" at bounding box center [127, 152] width 31 height 9
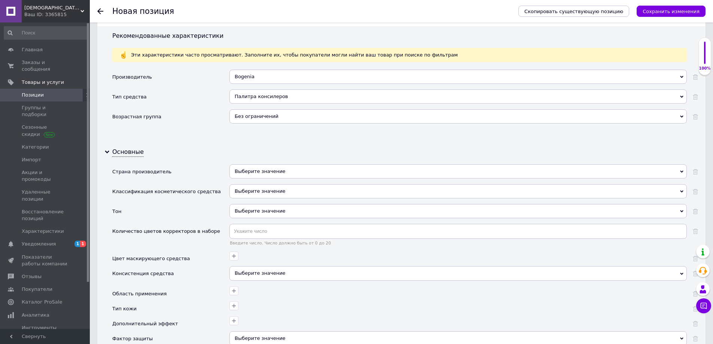
click at [245, 170] on div "Выберите значение" at bounding box center [457, 171] width 457 height 14
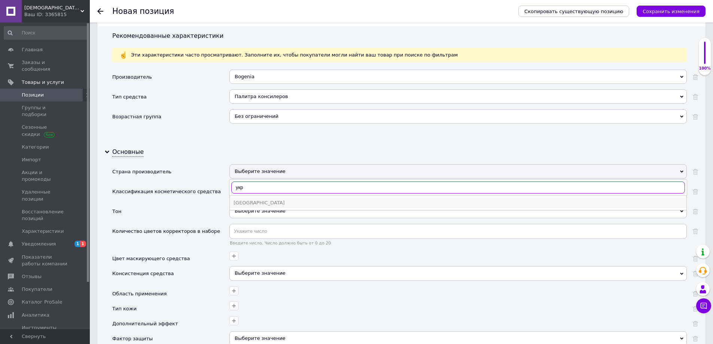
type input "укр"
click at [241, 200] on div "Украина" at bounding box center [458, 203] width 449 height 7
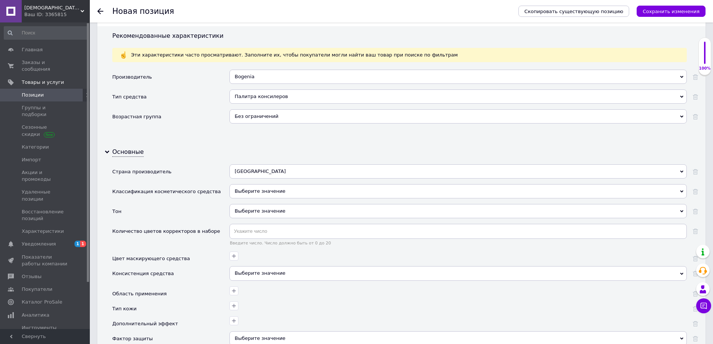
click at [250, 192] on div "Выберите значение" at bounding box center [457, 191] width 457 height 14
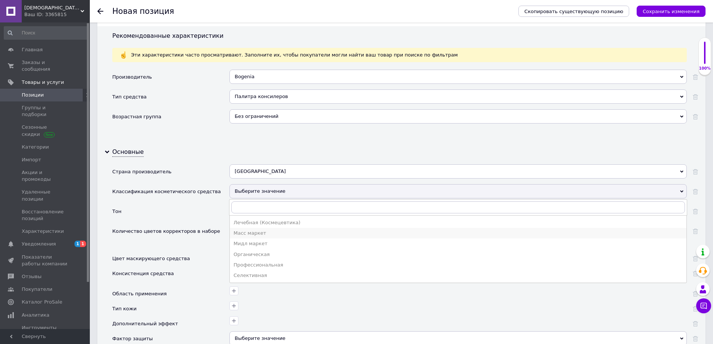
click at [257, 236] on div "Масс маркет" at bounding box center [458, 233] width 449 height 7
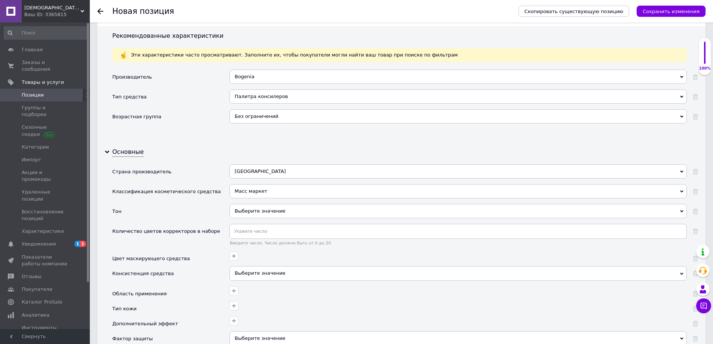
click at [256, 209] on div "Выберите значение" at bounding box center [457, 211] width 457 height 14
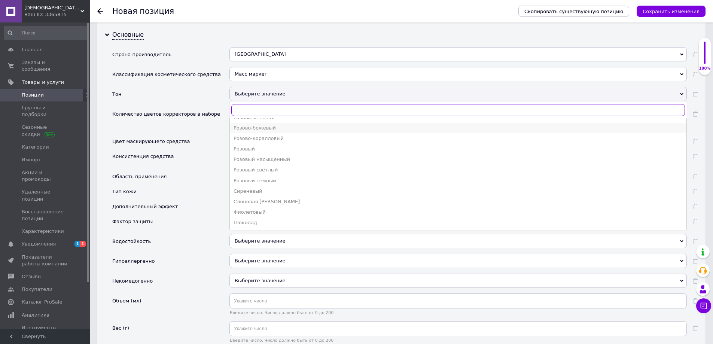
scroll to position [749, 0]
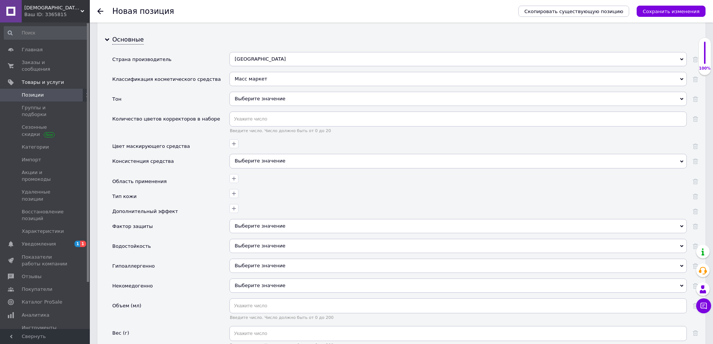
click at [211, 168] on div "Консистенция средства" at bounding box center [170, 164] width 117 height 20
click at [277, 121] on input "text" at bounding box center [457, 119] width 457 height 15
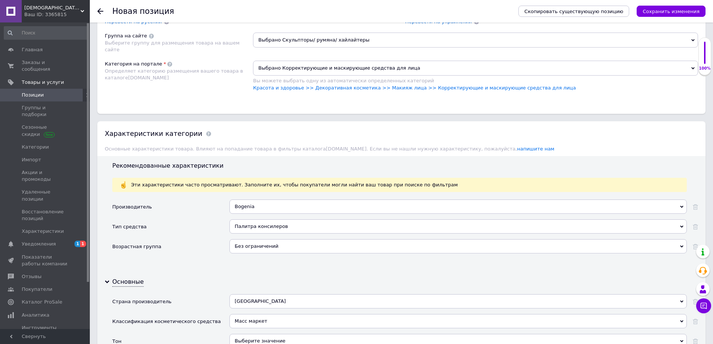
scroll to position [636, 0]
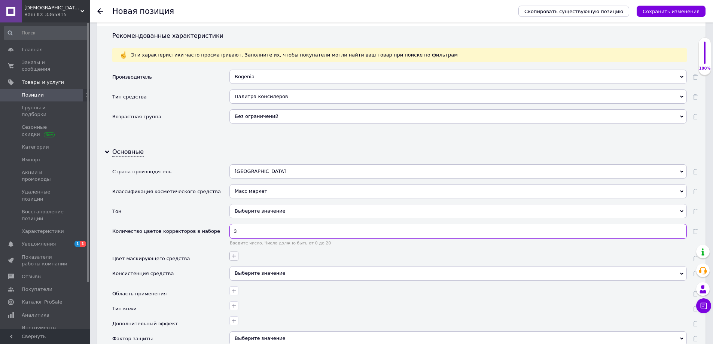
type input "3"
click at [234, 256] on icon "button" at bounding box center [234, 256] width 4 height 4
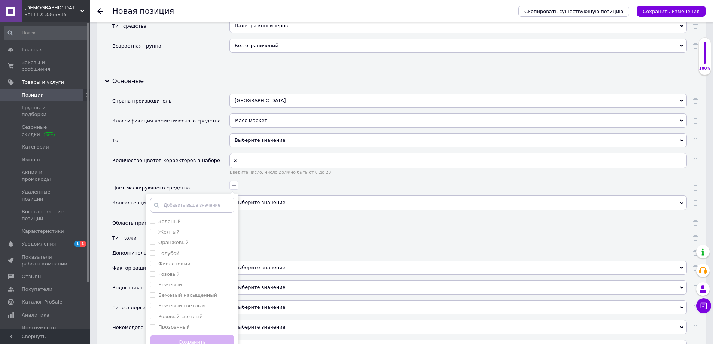
scroll to position [711, 0]
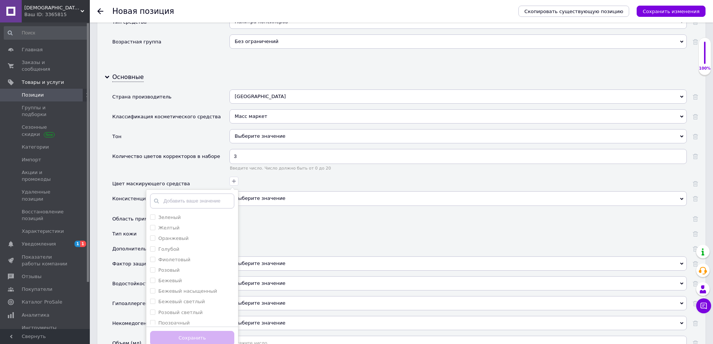
click at [298, 214] on div at bounding box center [457, 215] width 459 height 11
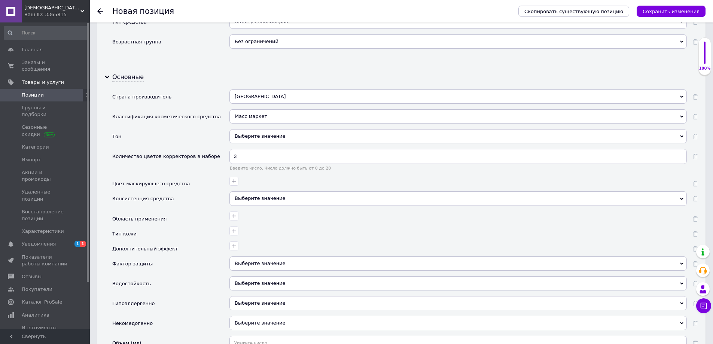
click at [260, 196] on div "Выберите значение" at bounding box center [457, 198] width 457 height 14
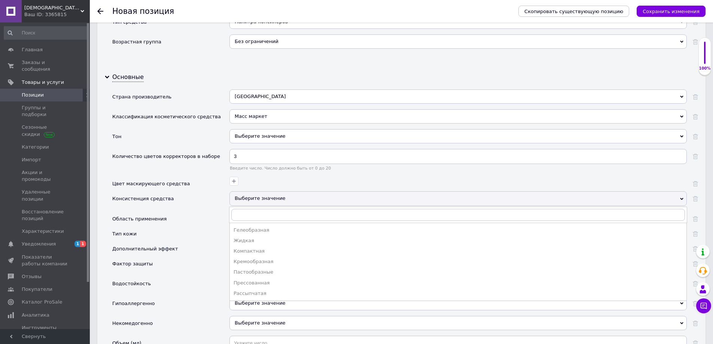
click at [259, 259] on div "Кремообразная" at bounding box center [458, 261] width 449 height 7
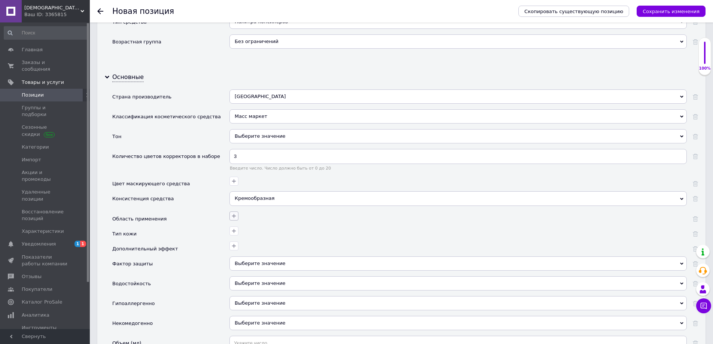
click at [235, 216] on icon "button" at bounding box center [234, 216] width 4 height 4
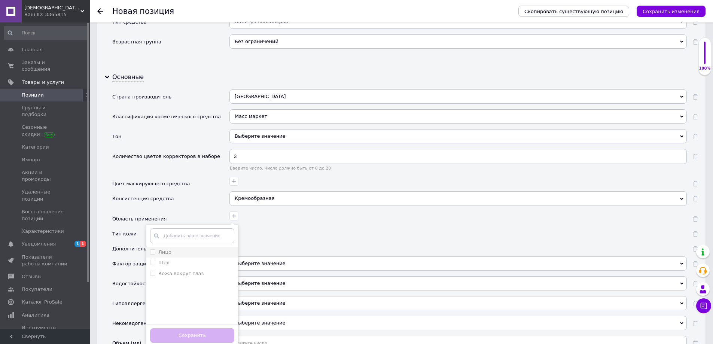
click at [168, 252] on label "Лицо" at bounding box center [164, 252] width 13 height 6
checkbox input "true"
click at [204, 332] on button "Сохранить" at bounding box center [192, 335] width 84 height 15
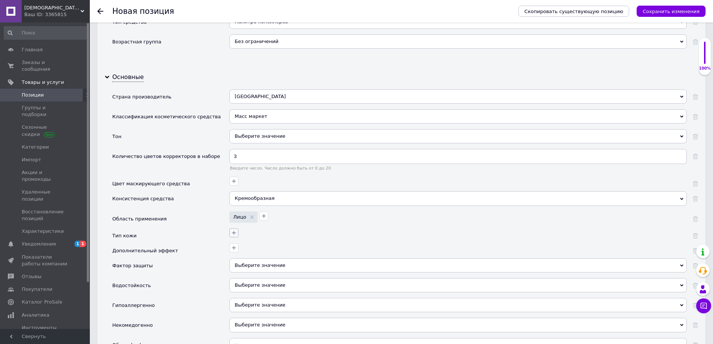
click at [233, 235] on icon "button" at bounding box center [234, 233] width 6 height 6
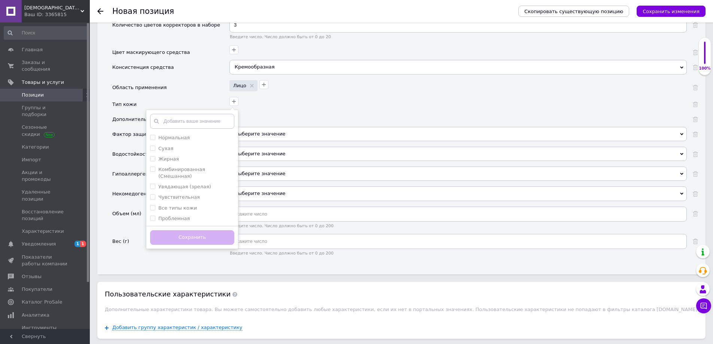
scroll to position [861, 0]
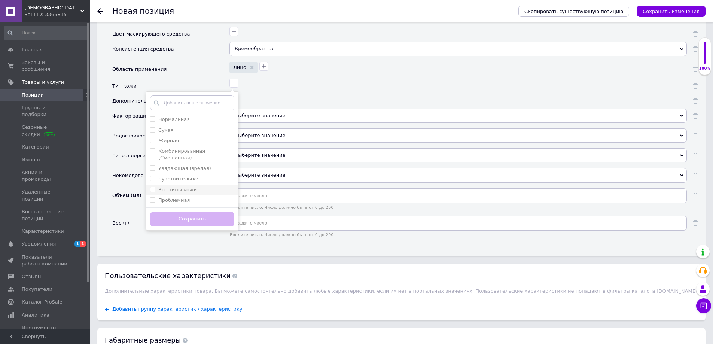
click at [182, 187] on label "Все типы кожи" at bounding box center [177, 190] width 39 height 6
checkbox кожи "true"
click at [191, 212] on button "Сохранить" at bounding box center [192, 219] width 84 height 15
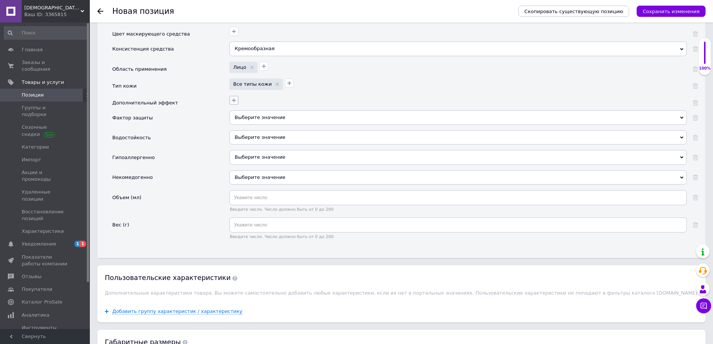
click at [237, 103] on icon "button" at bounding box center [234, 100] width 6 height 6
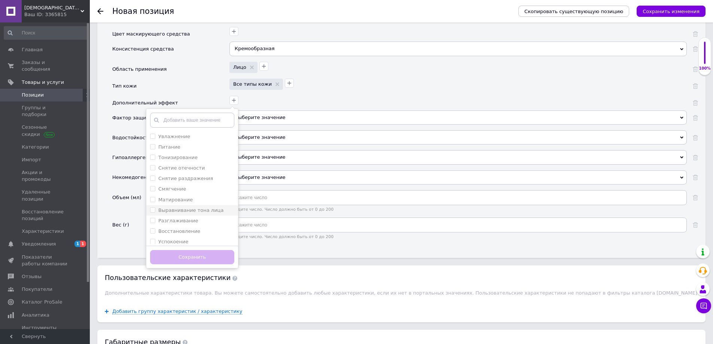
click at [192, 211] on label "Выравнивание тона лица" at bounding box center [190, 210] width 65 height 6
checkbox лица "true"
click at [197, 201] on label "Устранение кругов под глазами" at bounding box center [188, 207] width 60 height 12
checkbox глазами "true"
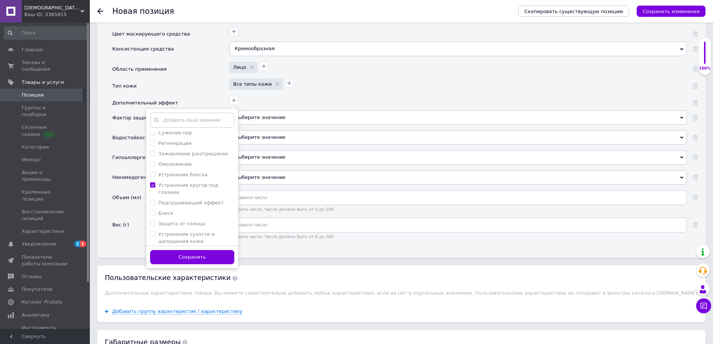
scroll to position [179, 0]
click at [204, 238] on label "Коррекция мелких недостатков" at bounding box center [182, 244] width 48 height 12
checkbox недостатков "true"
click at [199, 244] on div "Увлажнение Питание Тонизирование Снятие отечности Снятие раздражения Смягчение …" at bounding box center [192, 189] width 92 height 160
click at [200, 256] on label "Маскировка недостатков" at bounding box center [190, 259] width 65 height 6
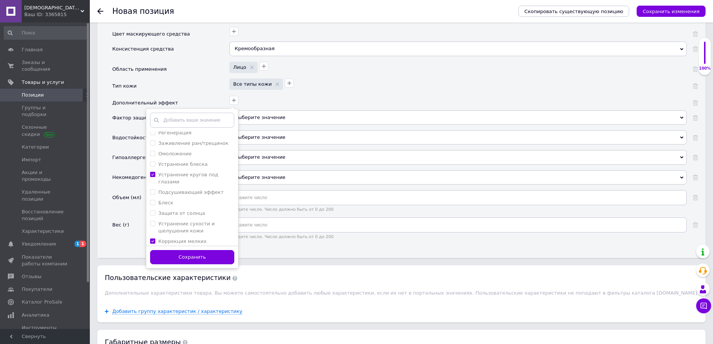
checkbox недостатков "true"
click at [198, 253] on button "Сохранить" at bounding box center [192, 257] width 84 height 15
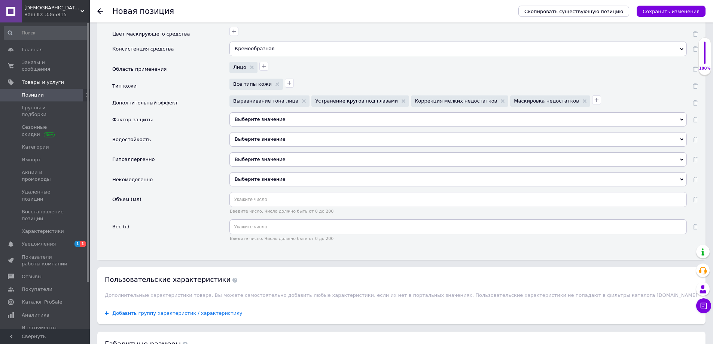
click at [252, 118] on div "Выберите значение" at bounding box center [457, 119] width 457 height 14
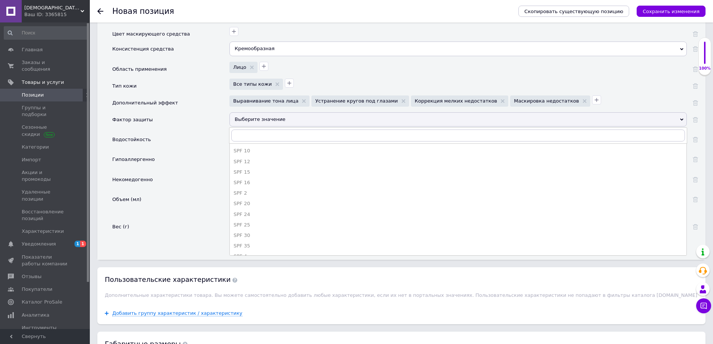
click at [252, 119] on div "Выберите значение" at bounding box center [457, 119] width 457 height 14
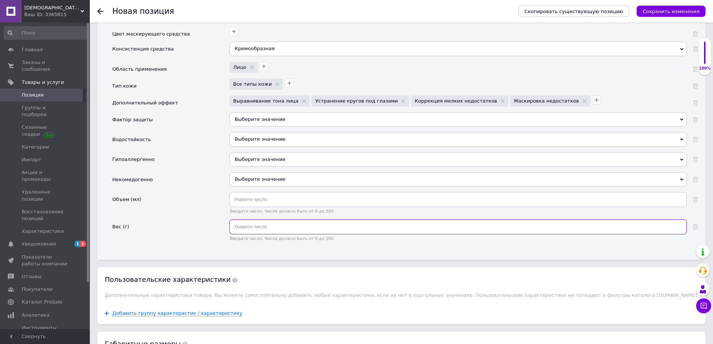
click at [272, 229] on input "text" at bounding box center [457, 226] width 457 height 15
type input "33.9"
click at [172, 224] on div "Вес (г)" at bounding box center [170, 232] width 117 height 27
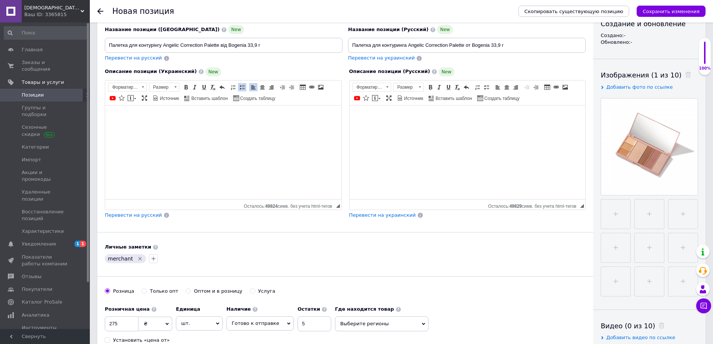
scroll to position [75, 0]
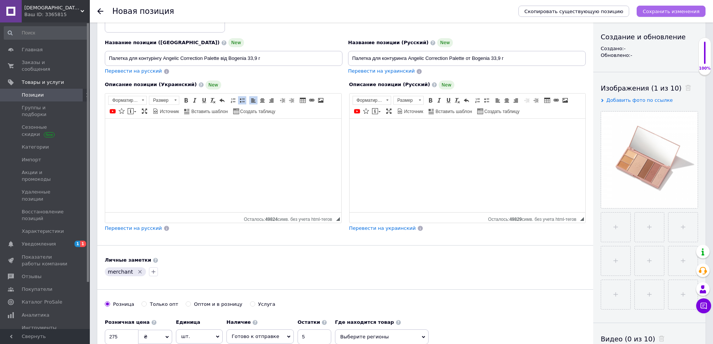
click at [682, 12] on icon "Сохранить изменения" at bounding box center [671, 12] width 57 height 6
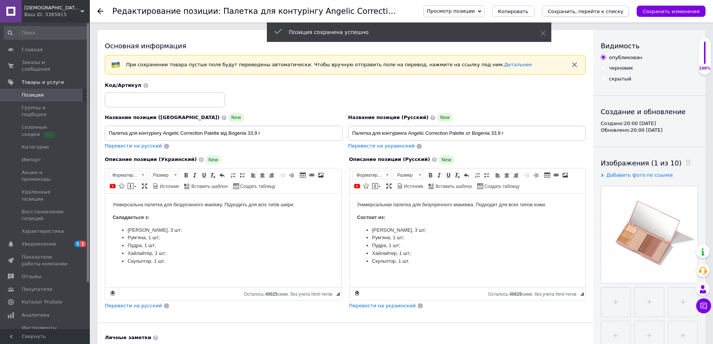
click at [601, 9] on icon "Сохранить, перейти к списку" at bounding box center [586, 12] width 76 height 6
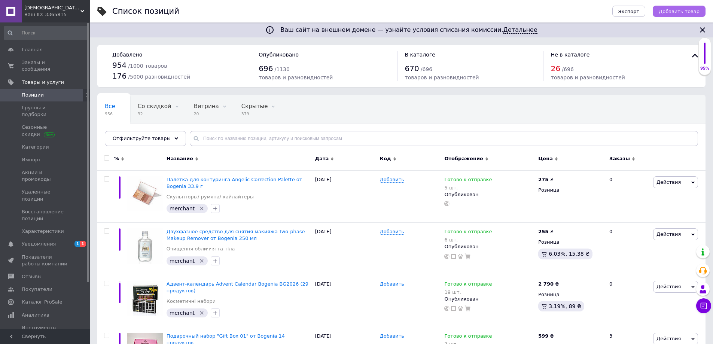
click at [676, 9] on span "Добавить товар" at bounding box center [679, 12] width 41 height 6
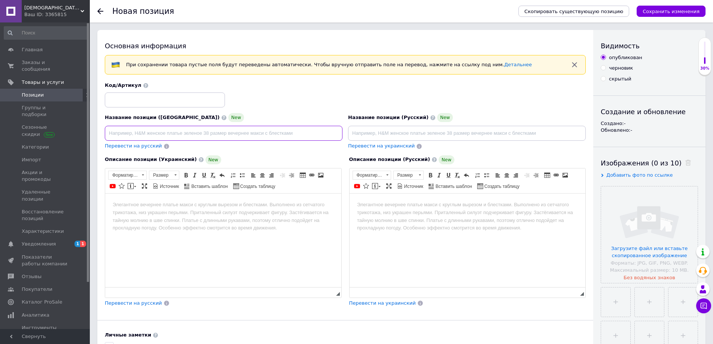
drag, startPoint x: 290, startPoint y: 135, endPoint x: 288, endPoint y: 141, distance: 6.3
click at [290, 136] on input at bounding box center [224, 133] width 238 height 15
drag, startPoint x: 174, startPoint y: 131, endPoint x: 105, endPoint y: 124, distance: 69.3
click at [110, 124] on div "Название позиции (Украинский) New Палетка тіней" at bounding box center [224, 127] width 238 height 28
paste input "для повік Match (9 colors) Bogenia BG904"
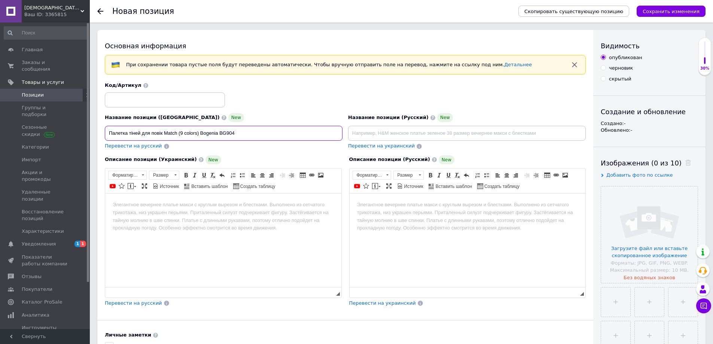
drag, startPoint x: 164, startPoint y: 130, endPoint x: 198, endPoint y: 130, distance: 34.4
click at [198, 130] on input "Палетка тіней для повік Match (9 colors) Bogenia BG904" at bounding box center [224, 133] width 238 height 15
drag, startPoint x: 191, startPoint y: 130, endPoint x: 201, endPoint y: 149, distance: 21.1
click at [209, 137] on input "Палетка тіней для повік від Bogenia BG904" at bounding box center [224, 133] width 238 height 15
drag, startPoint x: 163, startPoint y: 132, endPoint x: 167, endPoint y: 142, distance: 10.7
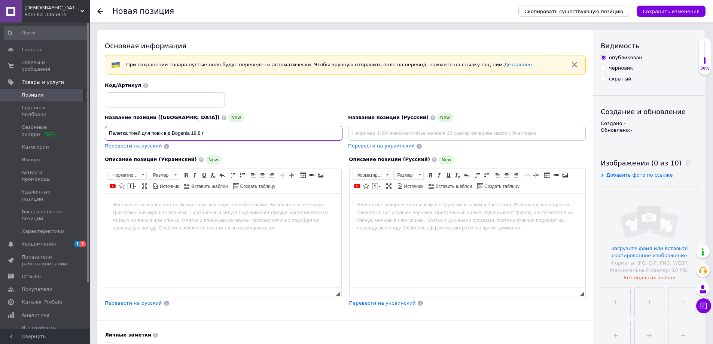
click at [162, 132] on input "Палетка тіней для повік від Bogenia 19,8 г" at bounding box center [224, 133] width 238 height 15
paste input "Berry Galaxy(18 color) 19,8 гр"
click at [164, 133] on input "Палетка тіней для повік Berry Galaxy(18 color) 19,8 гр від Bogenia 19,8 г" at bounding box center [224, 133] width 238 height 15
drag, startPoint x: 216, startPoint y: 133, endPoint x: 223, endPoint y: 134, distance: 7.0
click at [223, 134] on input "Палетка тіней для повік Berry Galaxy(18 color) 19,8 гр від Bogenia 19,8 г" at bounding box center [224, 133] width 238 height 15
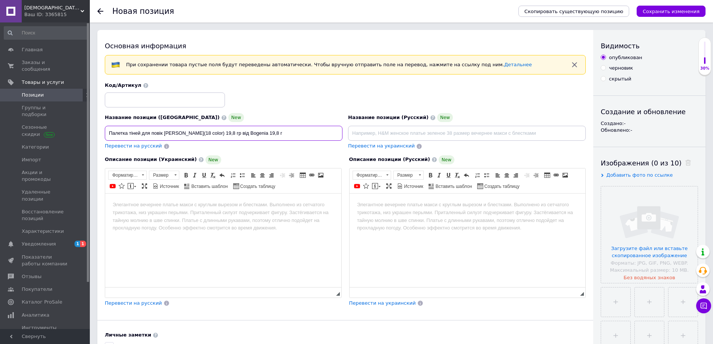
drag, startPoint x: 213, startPoint y: 130, endPoint x: 228, endPoint y: 144, distance: 21.2
click at [230, 134] on input "Палетка тіней для повік Berry Galaxy(18 color) 19,8 гр від Bogenia 19,8 г" at bounding box center [224, 133] width 238 height 15
type input "Палетка тіней для повік Berry Galaxy(18 color) від Bogenia 19,8 г"
click at [211, 216] on html at bounding box center [223, 204] width 236 height 23
click at [246, 216] on html at bounding box center [223, 204] width 236 height 23
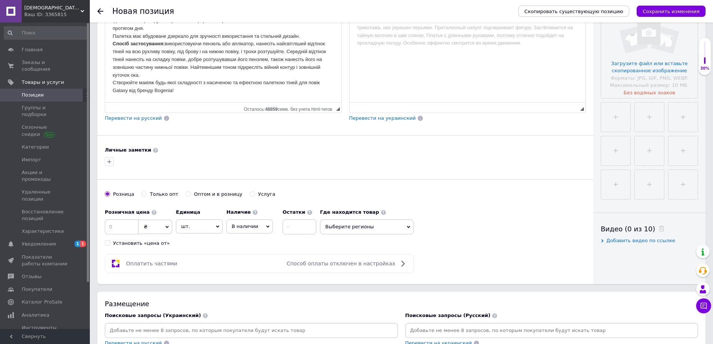
scroll to position [187, 0]
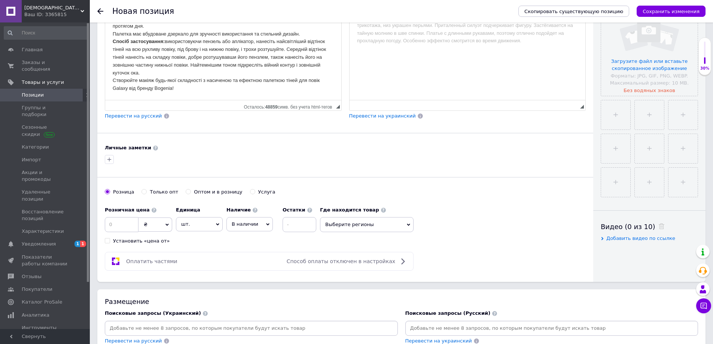
drag, startPoint x: 110, startPoint y: 157, endPoint x: 108, endPoint y: 166, distance: 9.2
click at [109, 159] on icon "button" at bounding box center [109, 159] width 6 height 6
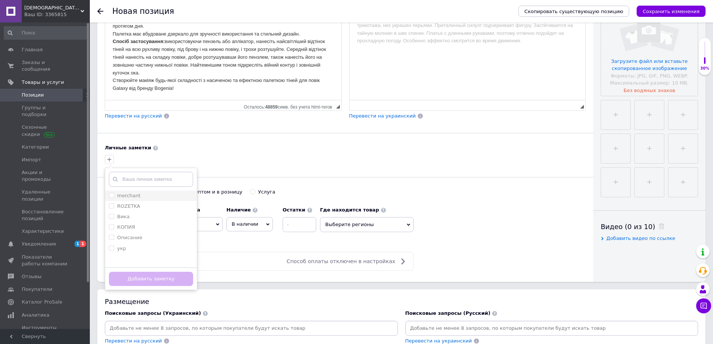
click at [122, 196] on label "merchant" at bounding box center [128, 196] width 23 height 6
checkbox input "true"
drag, startPoint x: 153, startPoint y: 280, endPoint x: 162, endPoint y: 250, distance: 31.7
click at [153, 280] on button "Добавить заметку" at bounding box center [151, 279] width 84 height 15
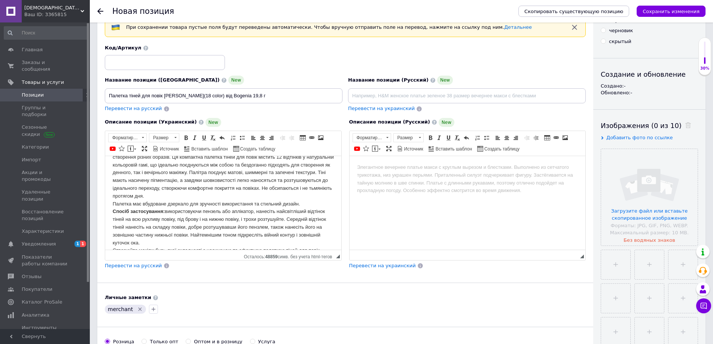
scroll to position [0, 0]
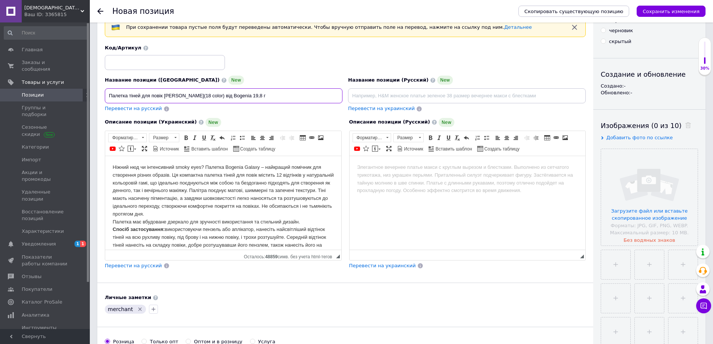
drag, startPoint x: 164, startPoint y: 94, endPoint x: 174, endPoint y: 94, distance: 10.1
click at [174, 94] on input "Палетка тіней для повік Berry Galaxy(18 color) від Bogenia 19,8 г" at bounding box center [224, 95] width 238 height 15
click at [247, 167] on body "Палетка має вбудоване дзеркало для зручності використання та стильний дизайн. С…" at bounding box center [223, 221] width 221 height 117
paste body "Визуальный текстовый редактор, 566B2FAE-03D2-4BBE-A78B-82A630021E8D"
click at [291, 174] on body "Ніжний нюд чи інтенсивний smoky eyes? Палетка Bogenia Berry Палетка має вбудова…" at bounding box center [223, 221] width 221 height 117
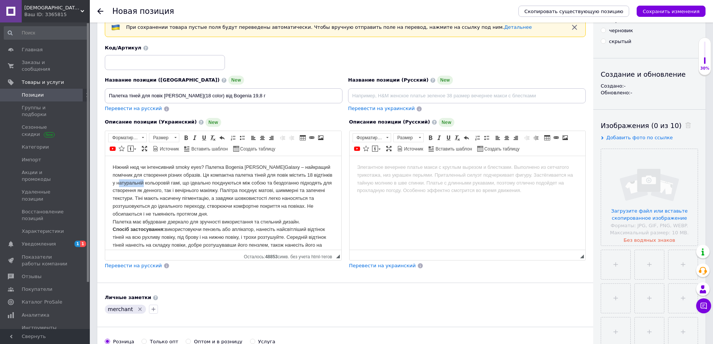
drag, startPoint x: 140, startPoint y: 183, endPoint x: 115, endPoint y: 181, distance: 25.9
click at [115, 181] on body "Ніжний нюд чи інтенсивний smoky eyes? Палетка Bogenia Berry Палетка має вбудова…" at bounding box center [223, 221] width 221 height 117
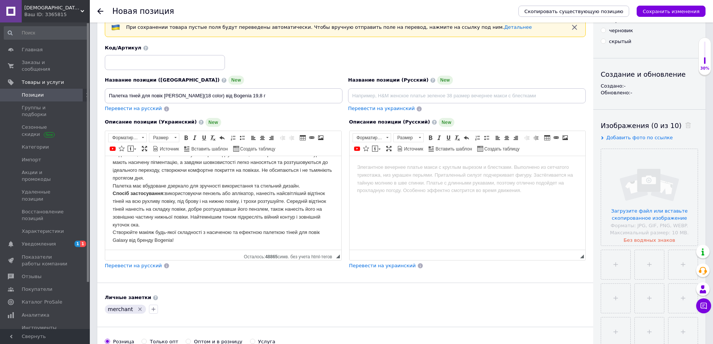
scroll to position [38, 0]
click at [113, 230] on html "Ніжний нюд чи інтенсивний smoky eyes? Палетка Bogenia Berry Galaxy – найкращий …" at bounding box center [223, 184] width 236 height 132
click at [325, 229] on body "Ніжний нюд чи інтенсивний smoky eyes? Палетка Bogenia Berry Galaxy – найкращий …" at bounding box center [223, 183] width 221 height 117
click at [133, 269] on div "Перевести на русский" at bounding box center [133, 266] width 59 height 9
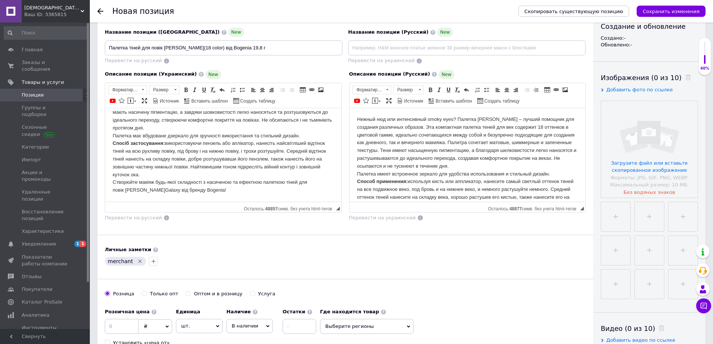
scroll to position [150, 0]
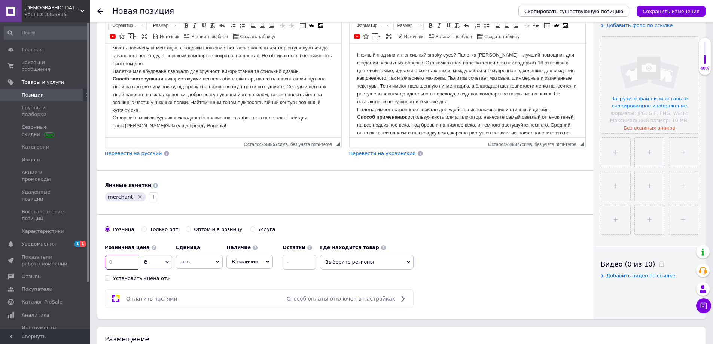
click at [114, 259] on input at bounding box center [122, 262] width 34 height 15
type input "295"
click at [244, 269] on div "Наличие В наличии Нет в наличии Под заказ Готово к отправке Остатки" at bounding box center [271, 254] width 90 height 29
click at [244, 262] on span "В наличии" at bounding box center [245, 262] width 27 height 6
click at [244, 302] on li "Готово к отправке" at bounding box center [250, 301] width 46 height 17
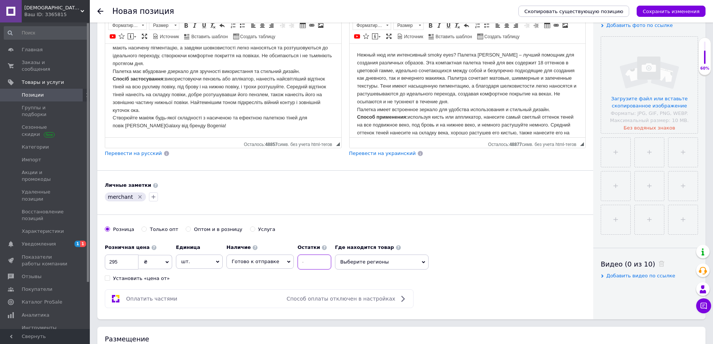
click at [307, 261] on input at bounding box center [315, 262] width 34 height 15
type input "11"
click at [653, 101] on input "file" at bounding box center [649, 85] width 97 height 97
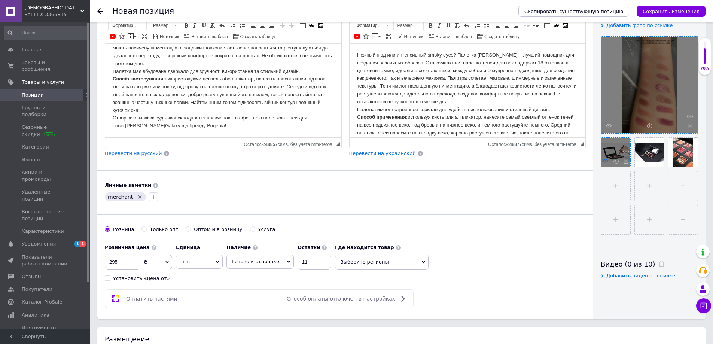
click at [606, 162] on icon at bounding box center [606, 161] width 6 height 6
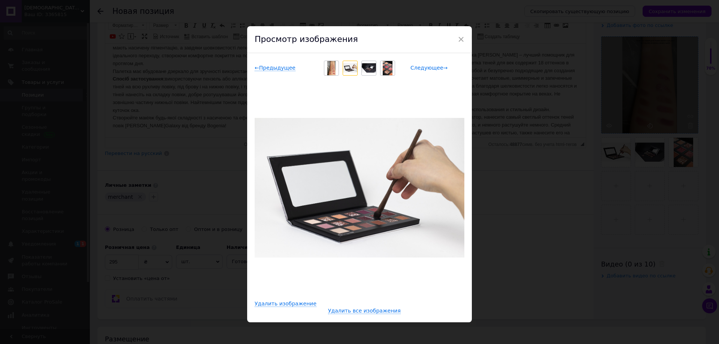
click at [422, 65] on span "Следующее →" at bounding box center [428, 68] width 37 height 6
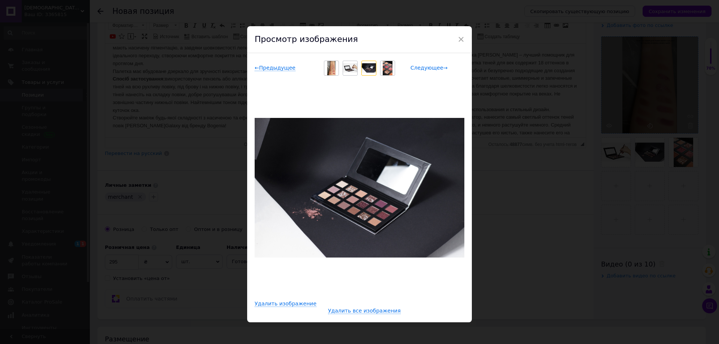
click at [424, 67] on span "Следующее →" at bounding box center [428, 68] width 37 height 6
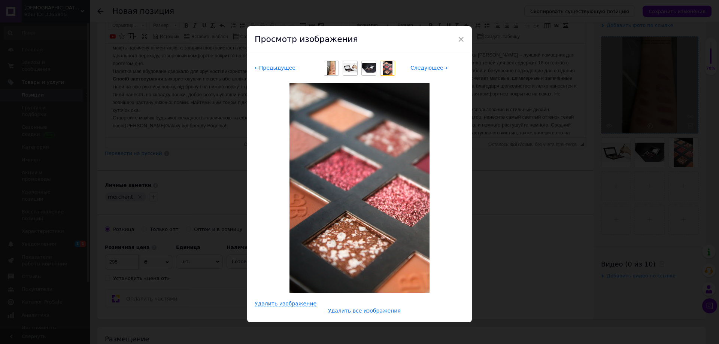
click at [424, 67] on span "Следующее →" at bounding box center [428, 68] width 37 height 6
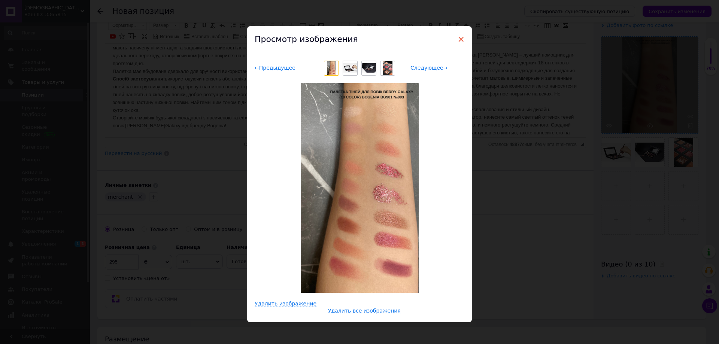
click at [460, 39] on span "×" at bounding box center [460, 39] width 7 height 13
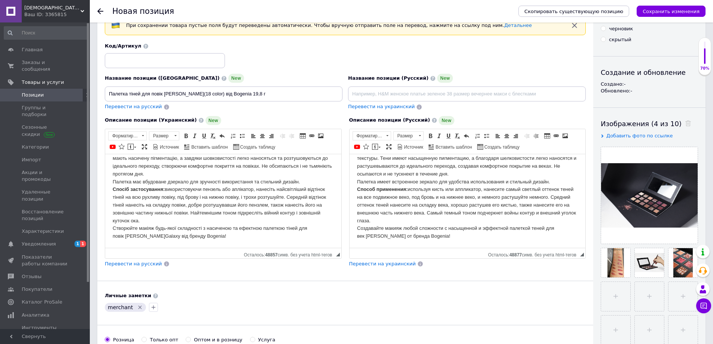
scroll to position [37, 0]
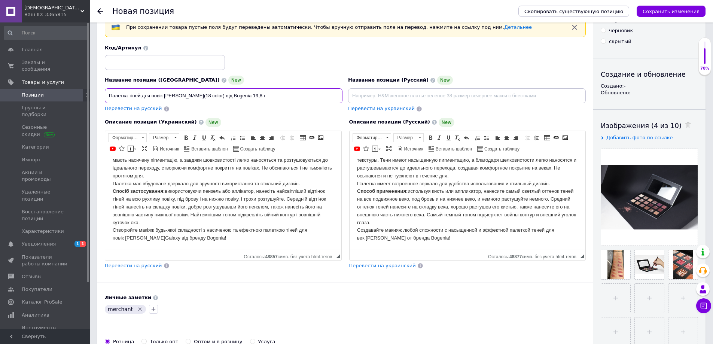
drag, startPoint x: 111, startPoint y: 95, endPoint x: 150, endPoint y: 103, distance: 39.3
click at [181, 100] on input "Палетка тіней для повік Berry Galaxy(18 color) від Bogenia 19,8 г" at bounding box center [224, 95] width 238 height 15
drag, startPoint x: 109, startPoint y: 94, endPoint x: 240, endPoint y: 97, distance: 131.4
click at [240, 97] on input "Палетка тіней для повік Berry Galaxy(18 color) від Bogenia 19,8 г" at bounding box center [224, 95] width 238 height 15
drag, startPoint x: 148, startPoint y: 108, endPoint x: 152, endPoint y: 110, distance: 4.4
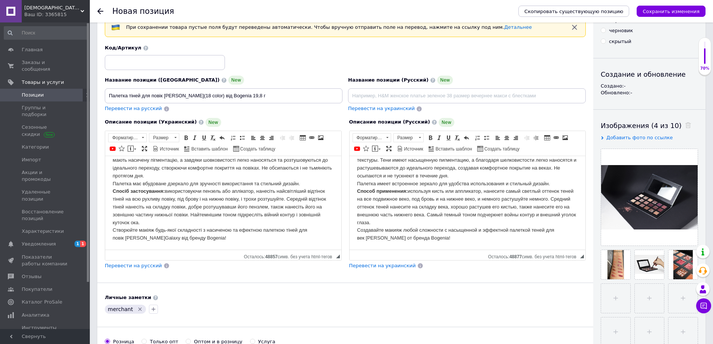
click at [147, 108] on span "Перевести на русский" at bounding box center [133, 109] width 57 height 6
type input "Палетка теней для век Berry Galaxy(18 color) от Bogenia 19,8 г"
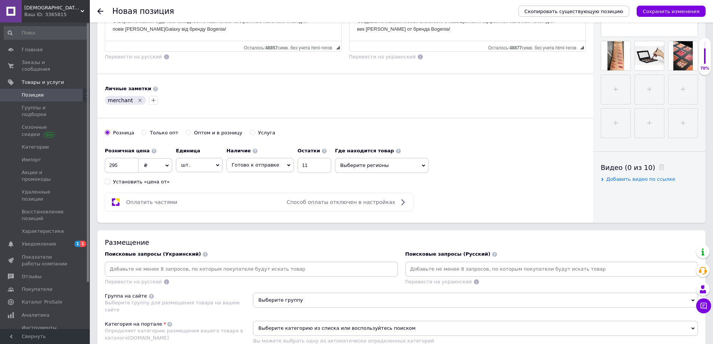
scroll to position [262, 0]
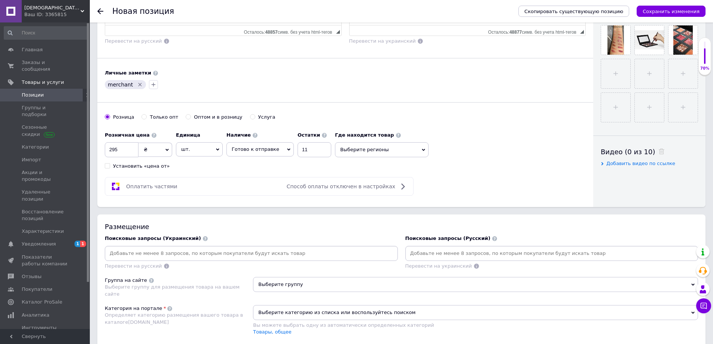
click at [188, 252] on input at bounding box center [251, 253] width 290 height 11
paste input "Палетка тіней для повік Berry Galaxy(18 color) від Bogenia"
type input "Палетка тіней для повік Berry Galaxy(18 color) від Bogenia"
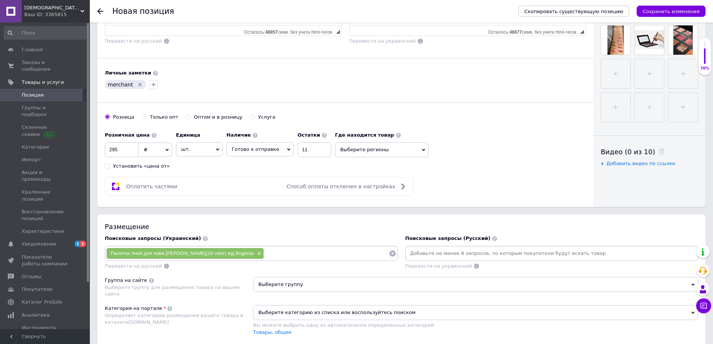
paste input "Палетка тіней для повік Berry Galaxy(18 color) від Bogenia"
drag, startPoint x: 365, startPoint y: 253, endPoint x: 253, endPoint y: 243, distance: 111.6
click at [253, 243] on div "Поисковые запросы (Украинский) Палетка тіней для повік Berry Galaxy(18 color) в…" at bounding box center [251, 252] width 293 height 34
type input "Bogenia"
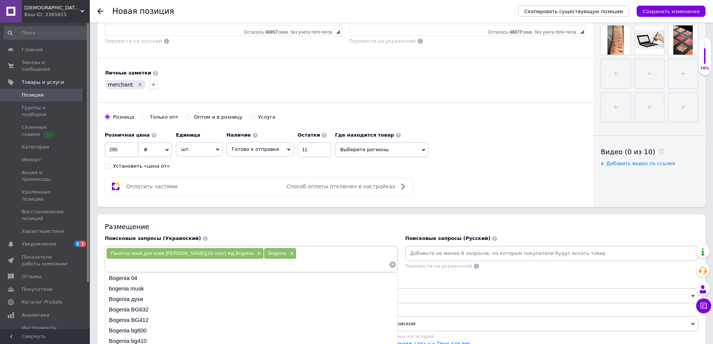
paste input "Палетка тіней для повік Berry Galaxy(18 color) від Bogenia"
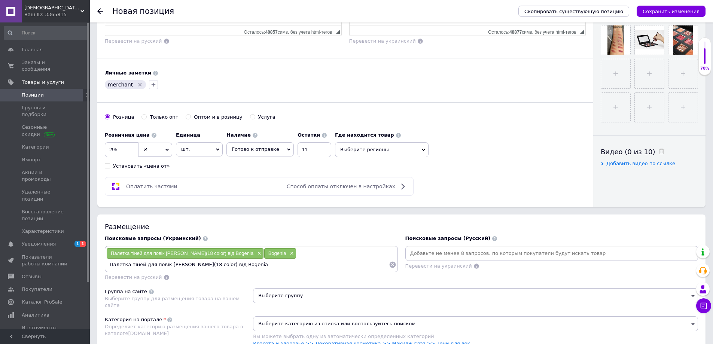
drag, startPoint x: 162, startPoint y: 265, endPoint x: 247, endPoint y: 265, distance: 84.2
click at [247, 265] on input "Палетка тіней для повік Berry Galaxy(18 color) від Bogenia" at bounding box center [247, 264] width 283 height 11
type input "Палетка тіней для повік"
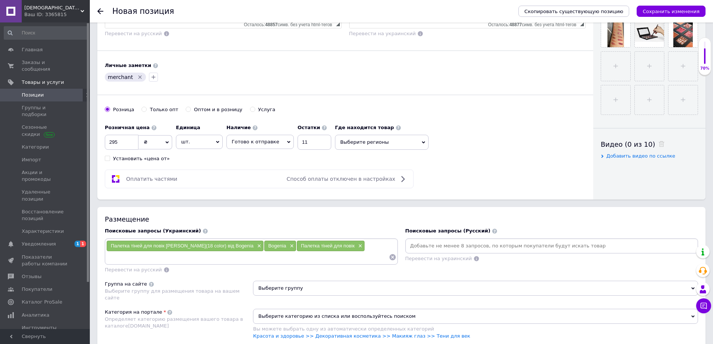
scroll to position [449, 0]
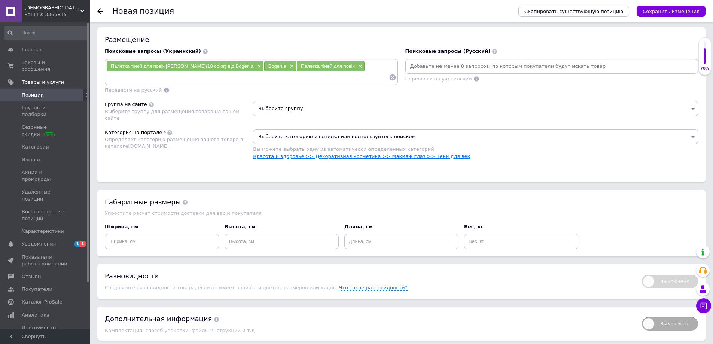
click at [428, 159] on link "Красота и здоровье >> Декоративная косметика >> Макияж глаз >> Тени для век" at bounding box center [361, 156] width 217 height 6
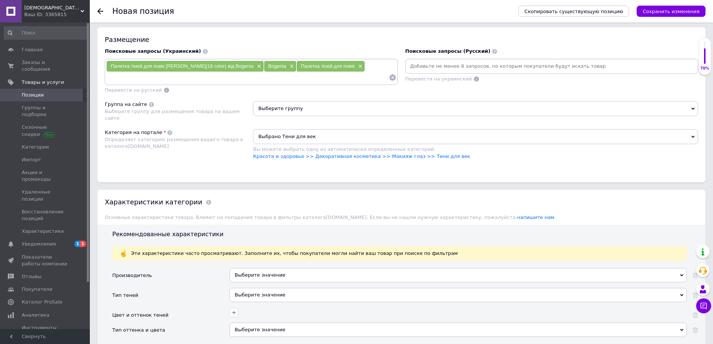
click at [342, 106] on span "Выберите группу" at bounding box center [475, 108] width 445 height 15
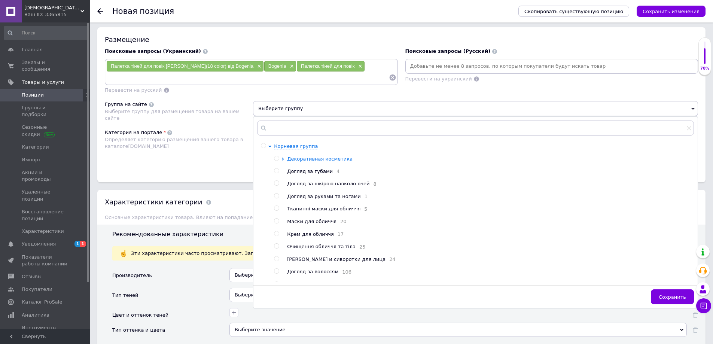
click at [301, 154] on div "Корневая группа Декоративная косметика Догляд за губами 4 Догляд за шкірою навк…" at bounding box center [484, 253] width 420 height 220
click at [301, 156] on span "Декоративная косметика" at bounding box center [320, 159] width 66 height 6
click at [313, 185] on span "Для очей" at bounding box center [312, 184] width 24 height 6
radio input "true"
click at [664, 292] on button "Сохранить" at bounding box center [672, 296] width 43 height 15
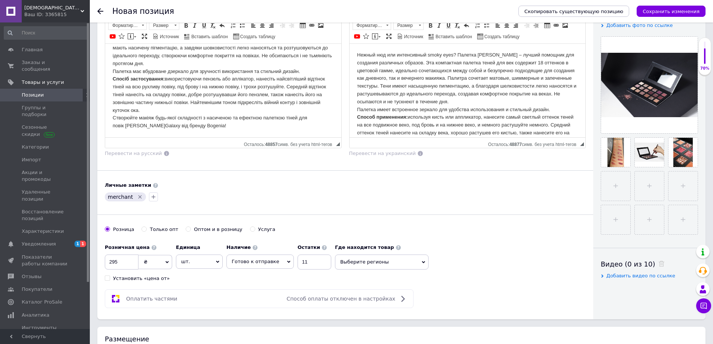
scroll to position [0, 0]
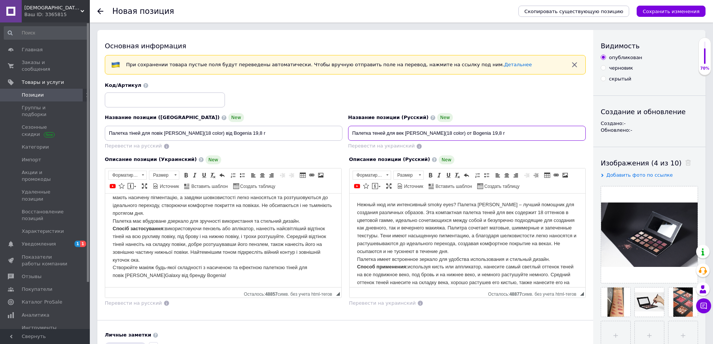
drag, startPoint x: 352, startPoint y: 132, endPoint x: 478, endPoint y: 130, distance: 126.5
click at [478, 130] on input "Палетка теней для век Berry Galaxy(18 color) от Bogenia 19,8 г" at bounding box center [467, 133] width 238 height 15
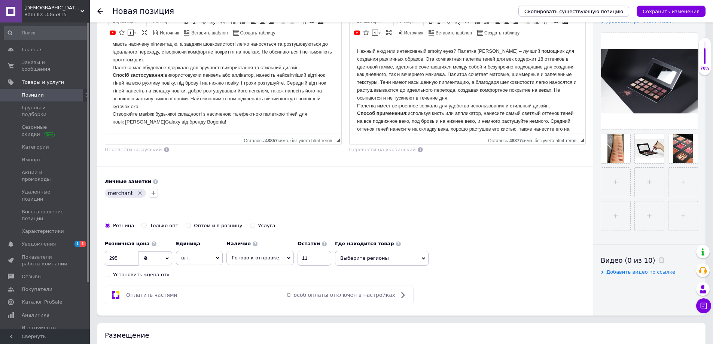
scroll to position [299, 0]
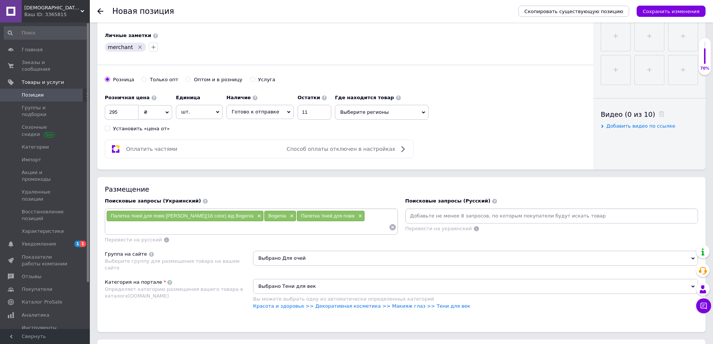
drag, startPoint x: 442, startPoint y: 216, endPoint x: 446, endPoint y: 219, distance: 4.0
click at [442, 216] on input at bounding box center [552, 215] width 290 height 11
paste input "Палетка теней для век Berry Galaxy(18 color) от Bogenia"
type input "Палетка теней для век Berry Galaxy(18 color) от Bogenia"
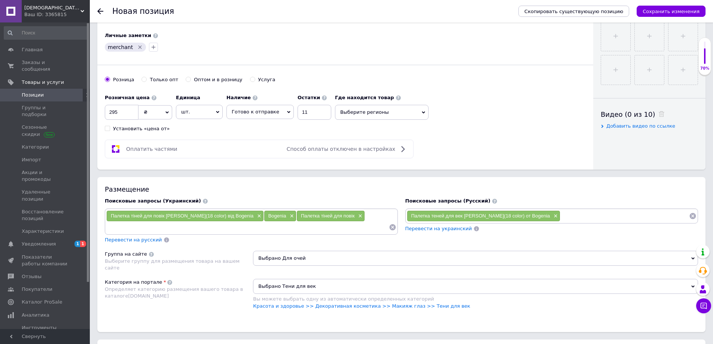
paste input "Палетка теней для век Berry Galaxy(18 color) от Bogenia"
drag, startPoint x: 605, startPoint y: 217, endPoint x: 672, endPoint y: 223, distance: 67.6
click at [674, 222] on div "Палетка теней для век Berry Galaxy(18 color) от Bogenia × Палетка теней для век…" at bounding box center [551, 215] width 293 height 15
type input "Палетка теней для век"
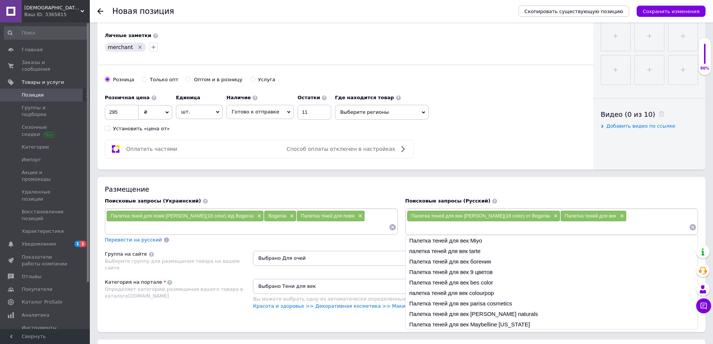
paste input "Палетка теней для век Berry Galaxy(18 color) от Bogenia"
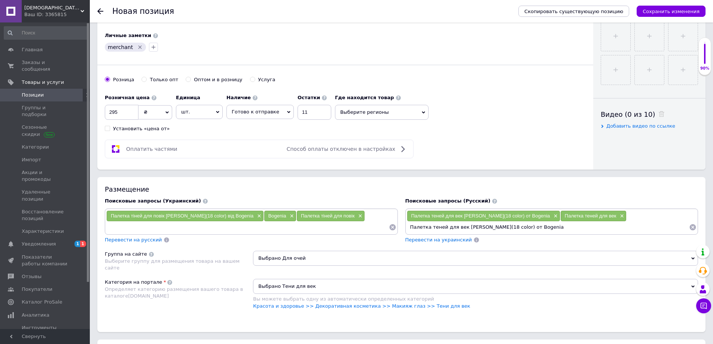
drag, startPoint x: 517, startPoint y: 228, endPoint x: 435, endPoint y: 222, distance: 82.9
click at [435, 222] on input "Палетка теней для век Berry Galaxy(18 color) от Bogenia" at bounding box center [548, 227] width 283 height 11
drag, startPoint x: 549, startPoint y: 225, endPoint x: 524, endPoint y: 230, distance: 26.0
click at [546, 227] on input "Палетка теней для век Berry Galaxy(18 color) от Bogenia" at bounding box center [548, 227] width 283 height 11
drag, startPoint x: 516, startPoint y: 226, endPoint x: 409, endPoint y: 219, distance: 107.3
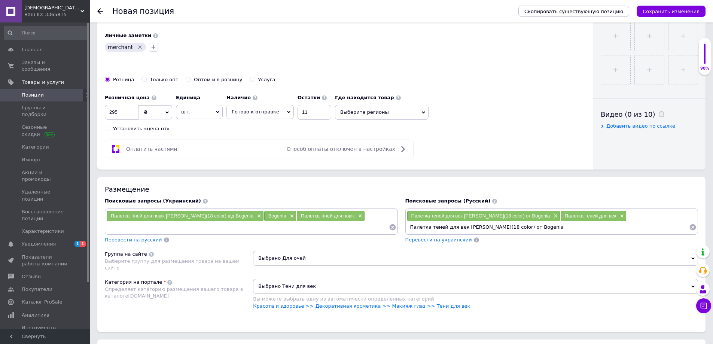
click at [409, 219] on div "Палетка теней для век Berry Galaxy(18 color) от Bogenia × Палетка теней для век…" at bounding box center [552, 221] width 290 height 22
type input "Bogenia"
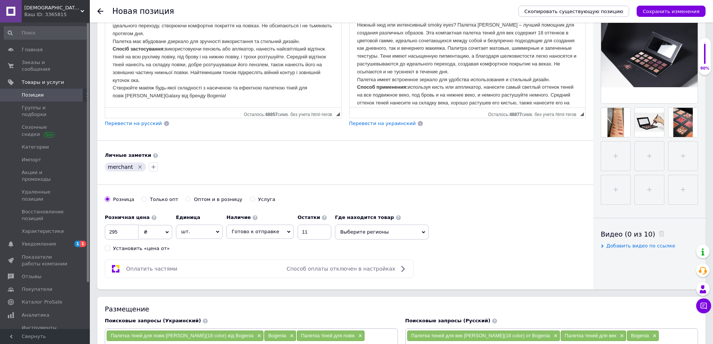
scroll to position [0, 0]
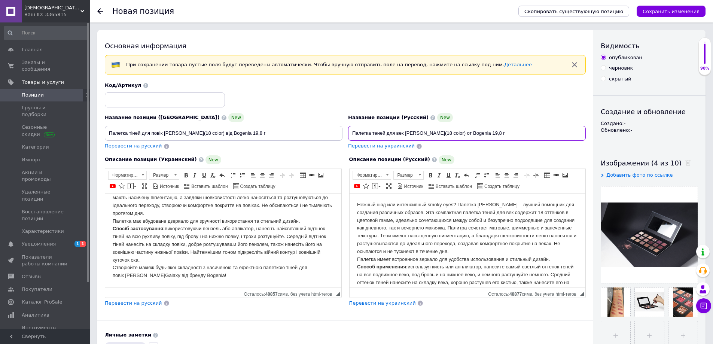
drag, startPoint x: 460, startPoint y: 129, endPoint x: 478, endPoint y: 133, distance: 18.4
click at [478, 133] on input "Палетка теней для век Berry Galaxy(18 color) от Bogenia 19,8 г" at bounding box center [467, 133] width 238 height 15
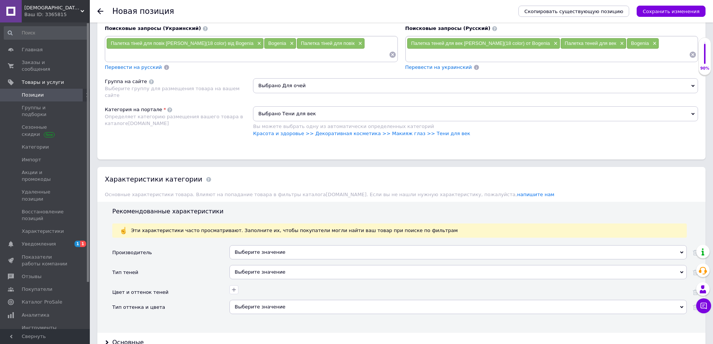
scroll to position [487, 0]
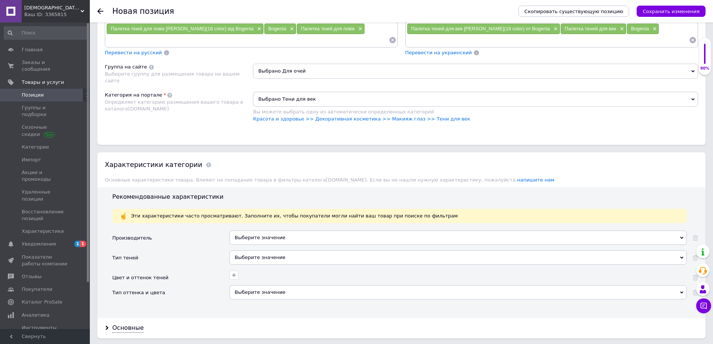
click at [282, 237] on div "Выберите значение" at bounding box center [457, 238] width 457 height 14
paste input "Bogenia"
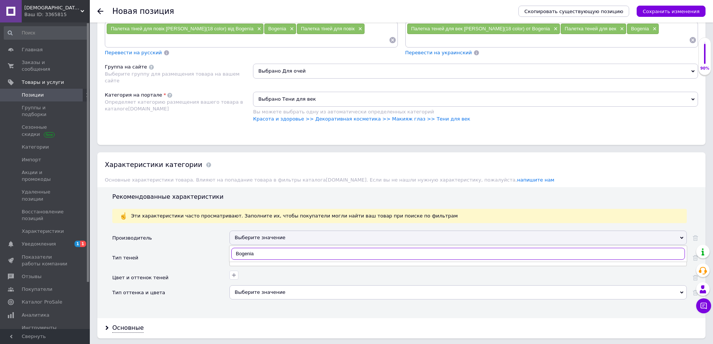
click at [237, 250] on input "Bogenia" at bounding box center [458, 254] width 454 height 12
type input "Bogenia"
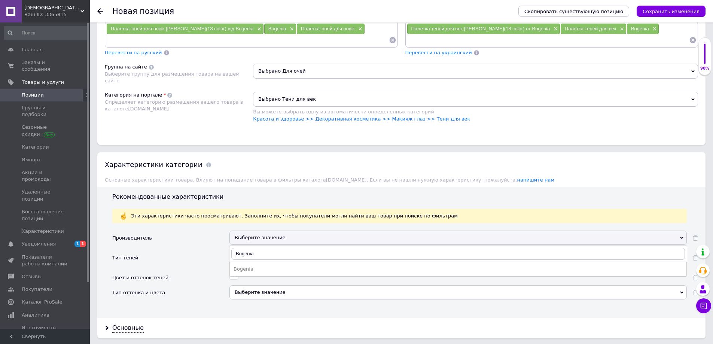
click at [246, 267] on div "Bogenia" at bounding box center [458, 269] width 449 height 7
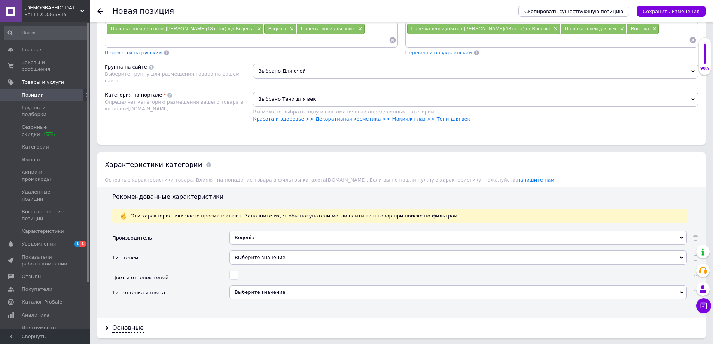
click at [243, 253] on div "Выберите значение" at bounding box center [457, 257] width 457 height 14
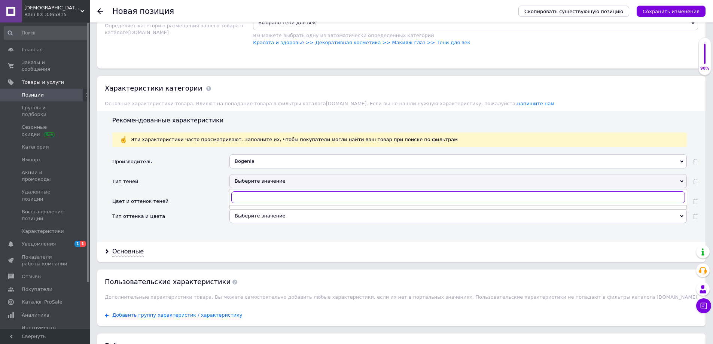
scroll to position [599, 0]
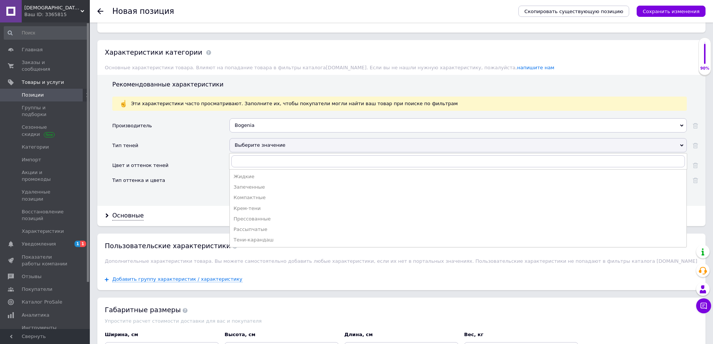
click at [269, 218] on div "Прессованные" at bounding box center [458, 219] width 449 height 7
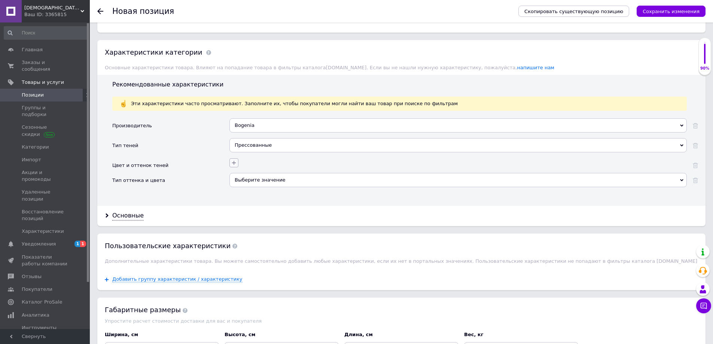
click at [232, 160] on icon "button" at bounding box center [234, 163] width 6 height 6
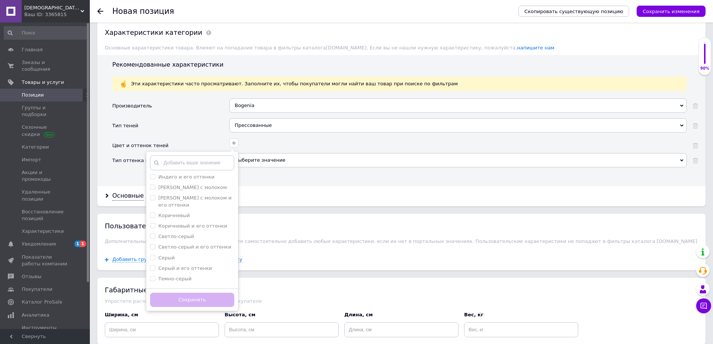
scroll to position [674, 0]
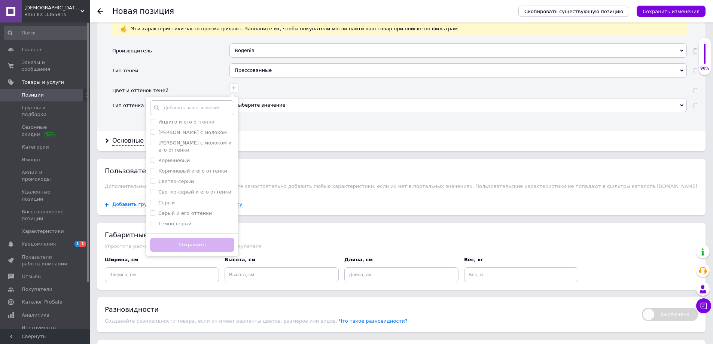
click at [215, 284] on label "Матовый + перламутровые" at bounding box center [193, 287] width 70 height 6
checkbox перламутровые "true"
click at [217, 242] on button "Сохранить" at bounding box center [192, 245] width 84 height 15
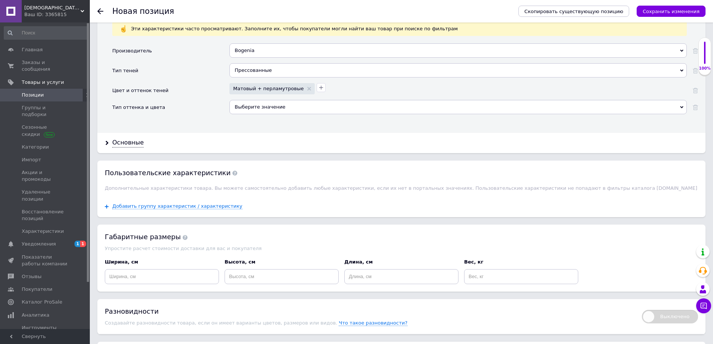
click at [295, 109] on div "Выберите значение" at bounding box center [457, 107] width 457 height 14
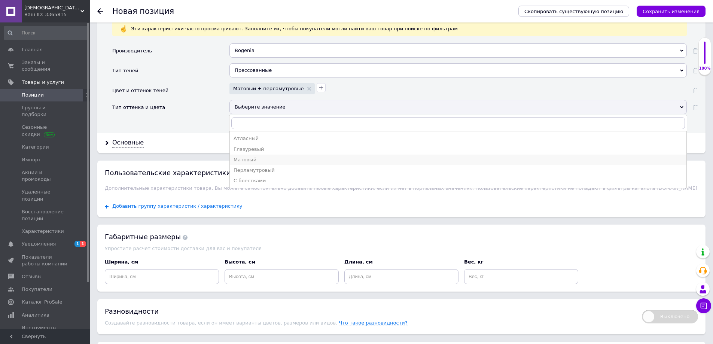
click at [257, 160] on div "Матовый" at bounding box center [458, 159] width 449 height 7
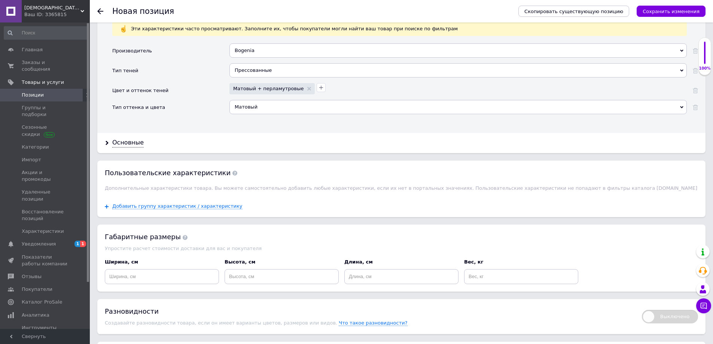
click at [276, 103] on div "Матовый" at bounding box center [457, 107] width 457 height 14
click at [190, 120] on div "Тип оттенка и цвета" at bounding box center [170, 110] width 117 height 20
click at [131, 141] on div "Основные" at bounding box center [127, 142] width 31 height 9
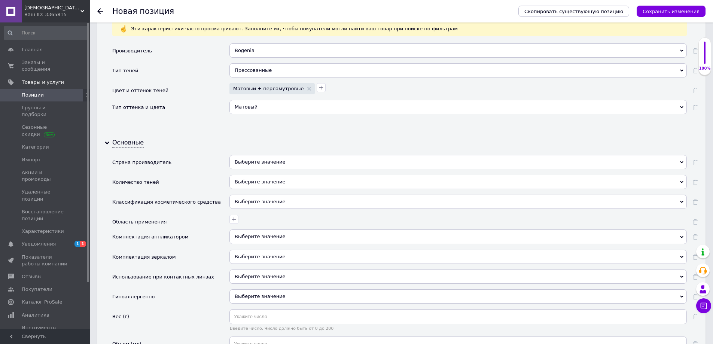
click at [258, 160] on div "Выберите значение" at bounding box center [457, 162] width 457 height 14
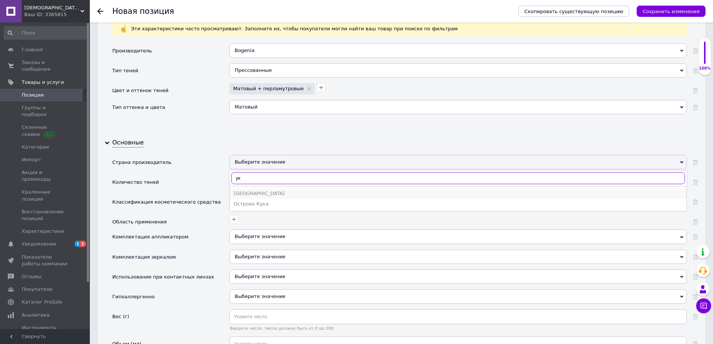
type input "ук"
click at [259, 197] on div "Украина" at bounding box center [458, 193] width 449 height 7
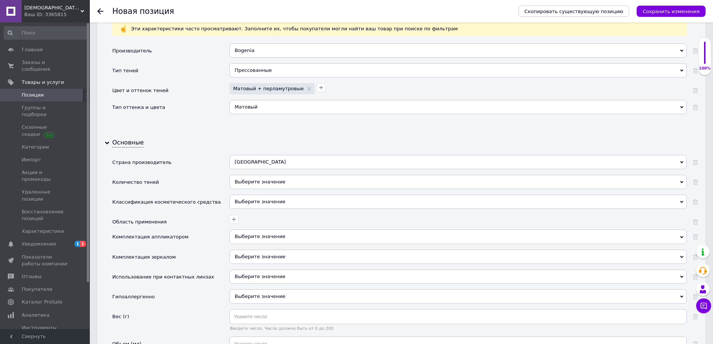
click at [259, 182] on div "Выберите значение" at bounding box center [457, 182] width 457 height 14
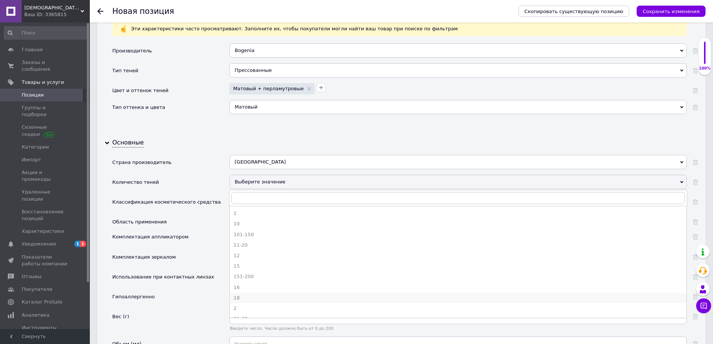
click at [251, 297] on div "18" at bounding box center [458, 298] width 449 height 7
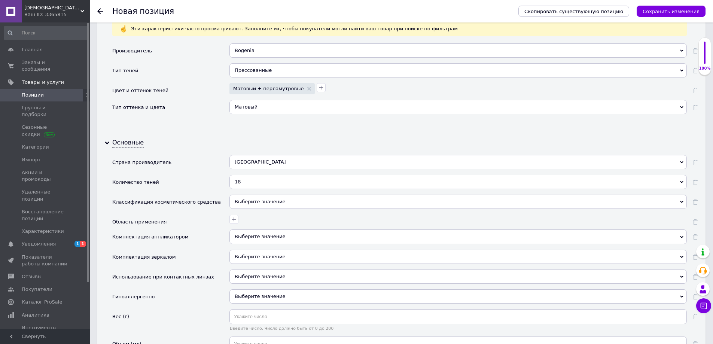
click at [256, 203] on div "Выберите значение" at bounding box center [457, 202] width 457 height 14
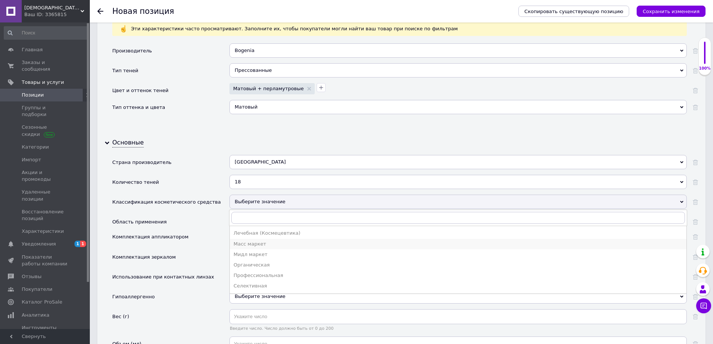
click at [247, 244] on div "Масс маркет" at bounding box center [458, 244] width 449 height 7
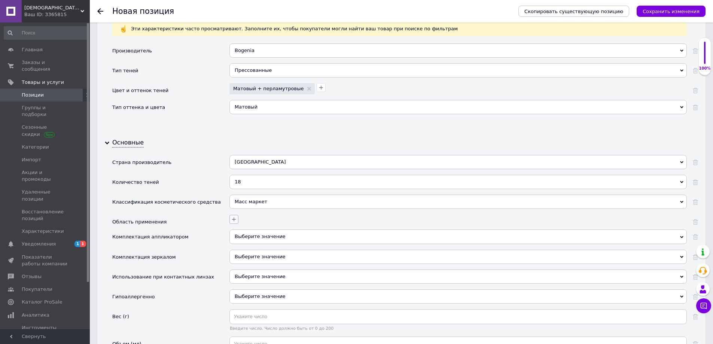
click at [234, 219] on icon "button" at bounding box center [234, 219] width 4 height 4
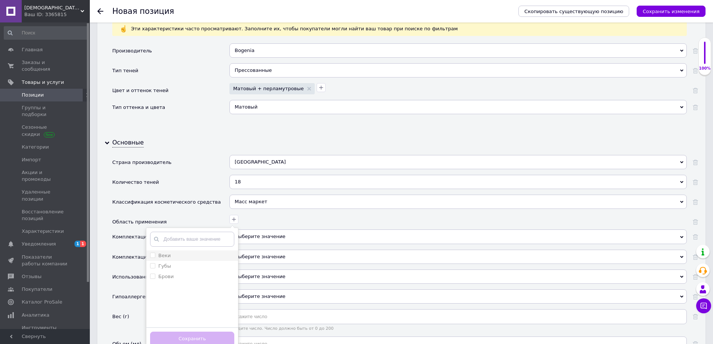
click at [162, 259] on div "Веки" at bounding box center [164, 255] width 12 height 7
click at [155, 258] on input "Веки" at bounding box center [152, 255] width 5 height 5
click at [164, 256] on label "Веки" at bounding box center [164, 256] width 12 height 6
checkbox input "true"
click at [189, 338] on button "Сохранить" at bounding box center [192, 339] width 84 height 15
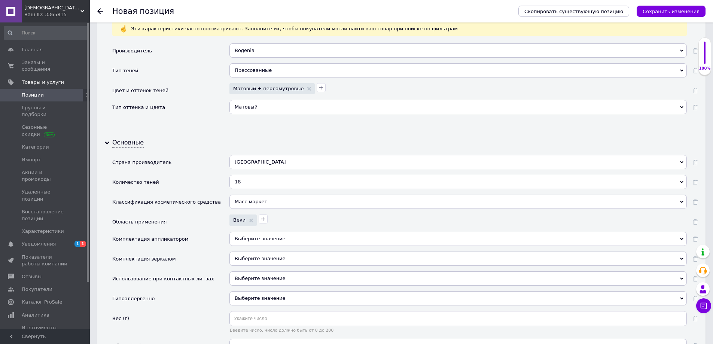
click at [250, 239] on div "Выберите значение" at bounding box center [457, 239] width 457 height 14
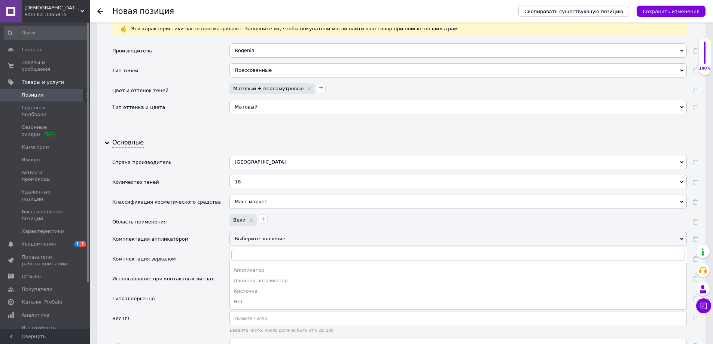
click at [243, 304] on div "Нет" at bounding box center [458, 301] width 449 height 7
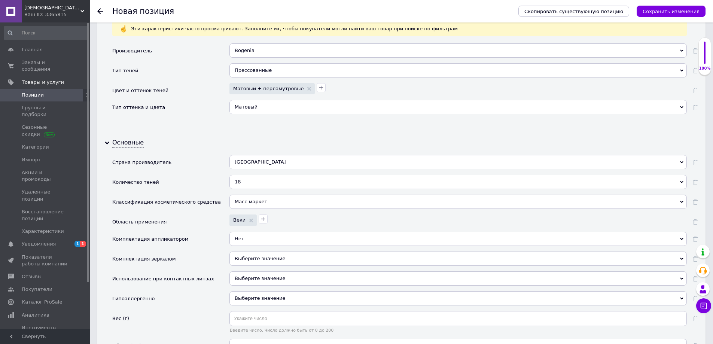
click at [258, 254] on span "Выберите значение" at bounding box center [457, 259] width 457 height 14
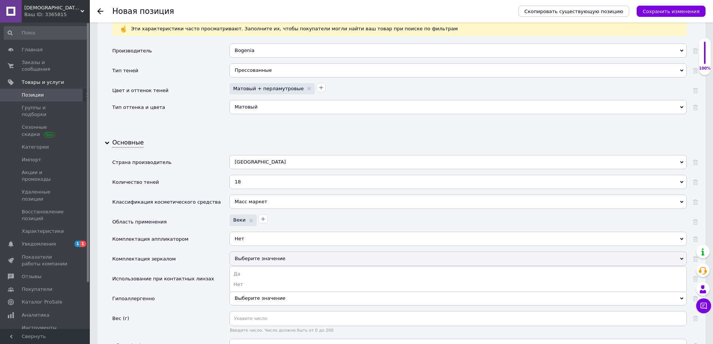
click at [248, 274] on li "Да" at bounding box center [458, 274] width 457 height 10
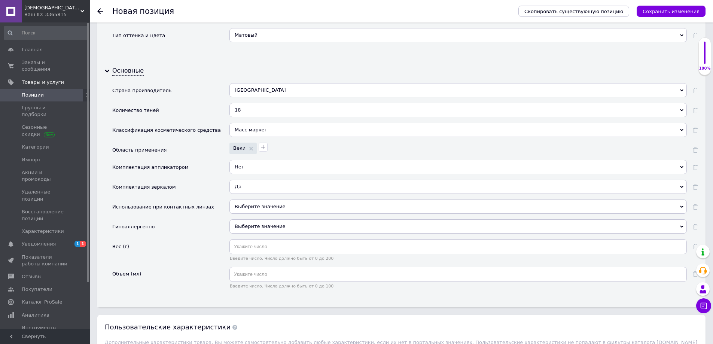
scroll to position [749, 0]
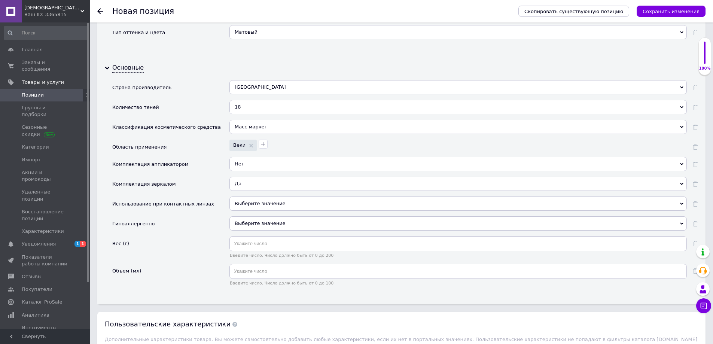
click at [262, 201] on span "Выберите значение" at bounding box center [260, 204] width 51 height 6
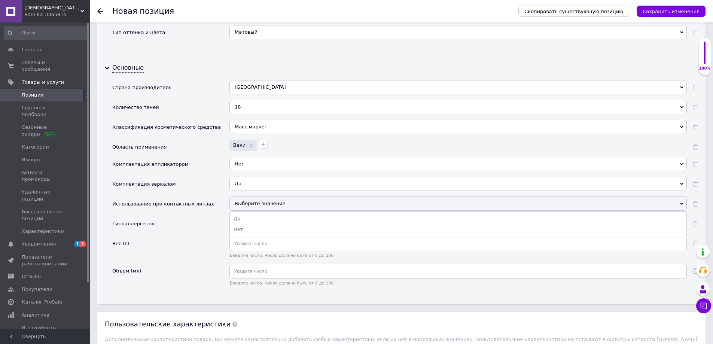
click at [196, 232] on div "Гипоаллергенно" at bounding box center [170, 226] width 117 height 20
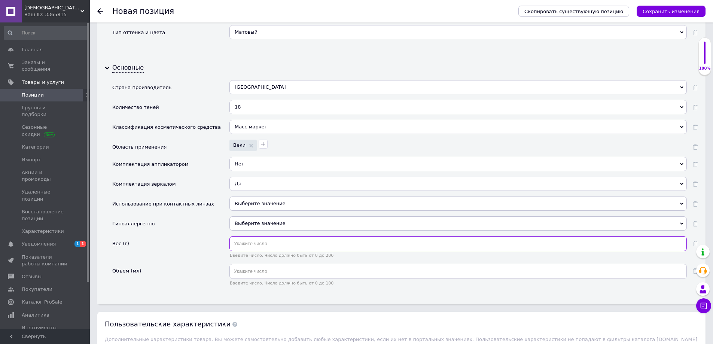
click at [261, 244] on input "text" at bounding box center [457, 243] width 457 height 15
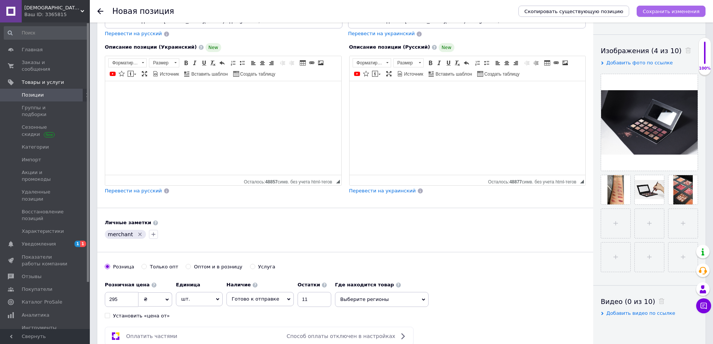
type input "19.8"
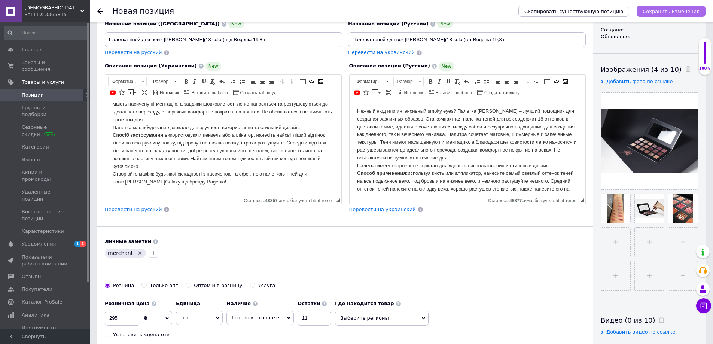
click at [667, 10] on icon "Сохранить изменения" at bounding box center [671, 12] width 57 height 6
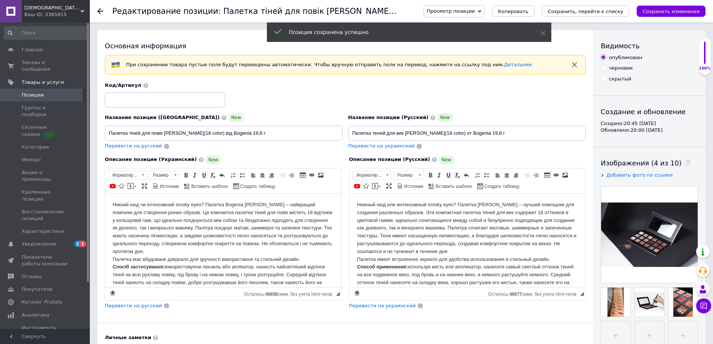
drag, startPoint x: 612, startPoint y: 13, endPoint x: 592, endPoint y: 2, distance: 22.6
click at [611, 12] on icon "Сохранить, перейти к списку" at bounding box center [586, 12] width 76 height 6
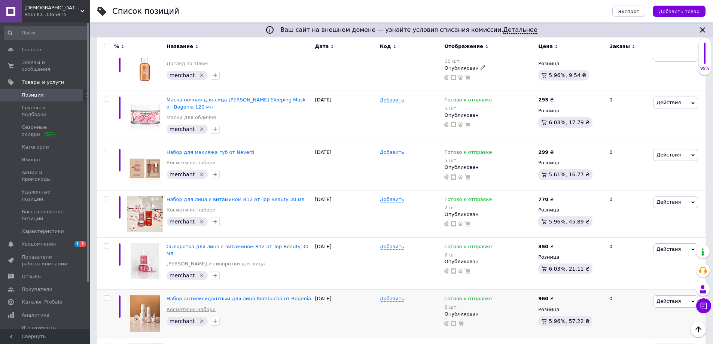
scroll to position [830, 0]
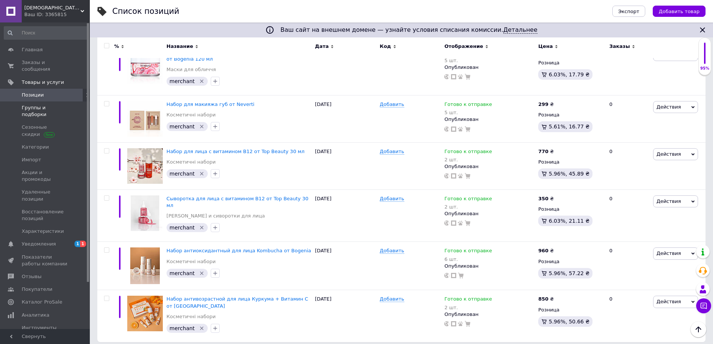
drag, startPoint x: 43, startPoint y: 100, endPoint x: 47, endPoint y: 103, distance: 5.1
click at [43, 104] on span "Группы и подборки" at bounding box center [46, 110] width 48 height 13
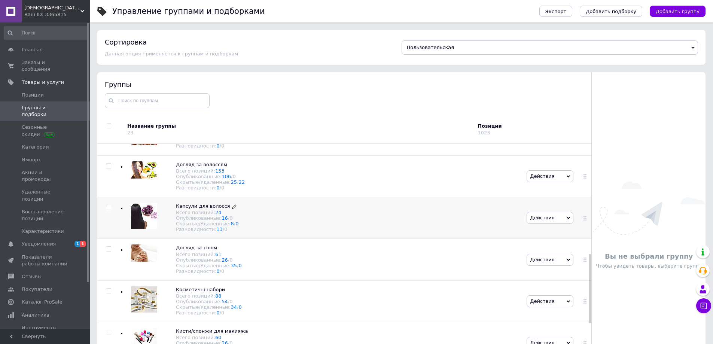
scroll to position [449, 0]
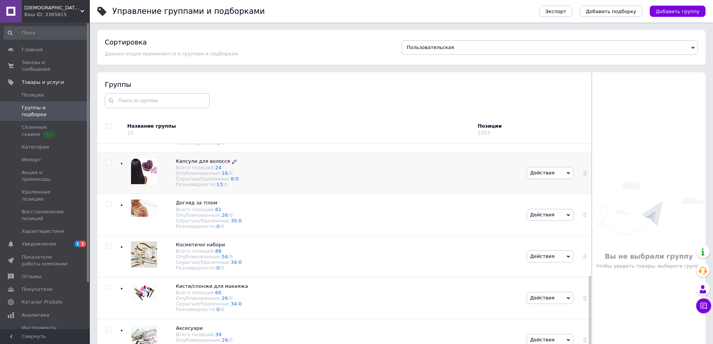
click at [194, 164] on span "Капсули для волосся" at bounding box center [203, 161] width 54 height 6
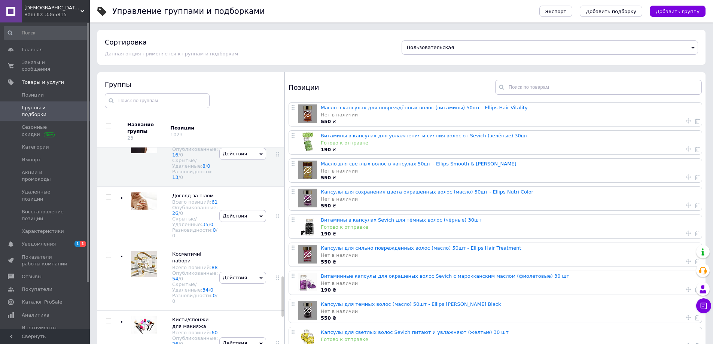
click at [447, 138] on link "Витамины в капсулах для увлажнения и сияния волос от Sevich (зелёные) 30шт" at bounding box center [424, 136] width 207 height 6
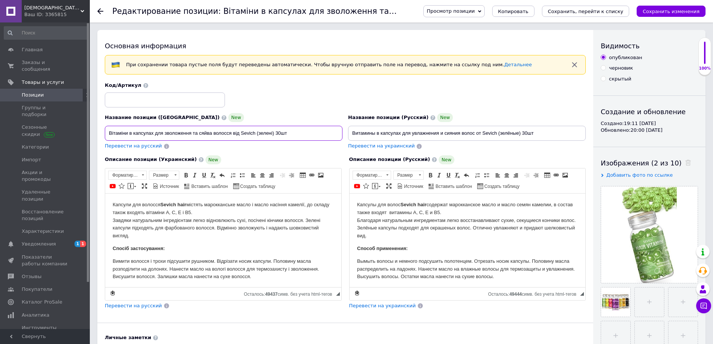
drag, startPoint x: 240, startPoint y: 131, endPoint x: 255, endPoint y: 135, distance: 14.8
click at [255, 135] on input "Вітаміни в капсулах для зволоження та сяйва волосся від Sevich (зелені) 30шт" at bounding box center [224, 133] width 238 height 15
checkbox input "true"
click at [102, 9] on icon at bounding box center [100, 11] width 6 height 6
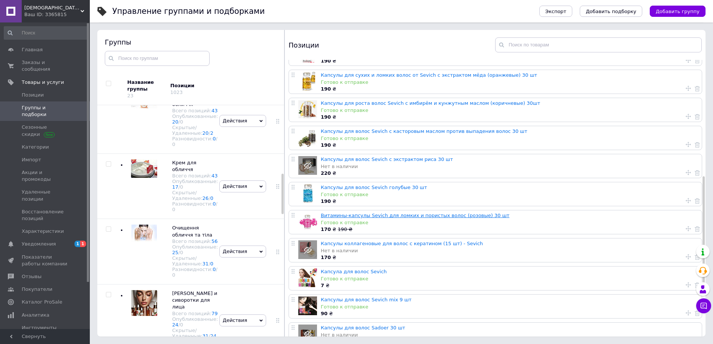
scroll to position [299, 0]
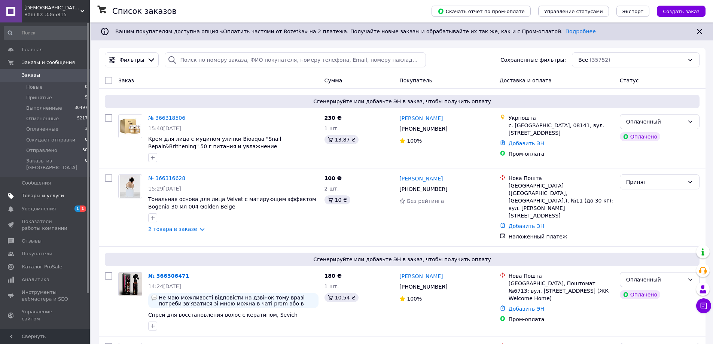
click at [42, 192] on span "Товары и услуги" at bounding box center [43, 195] width 42 height 7
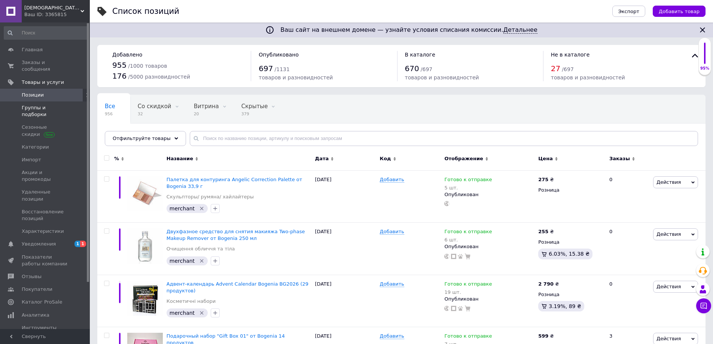
click at [57, 104] on span "Группы и подборки" at bounding box center [46, 110] width 48 height 13
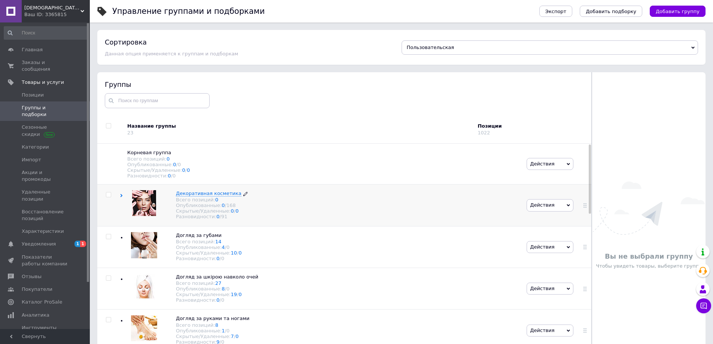
click at [204, 194] on span "Декоративная косметика" at bounding box center [209, 194] width 66 height 6
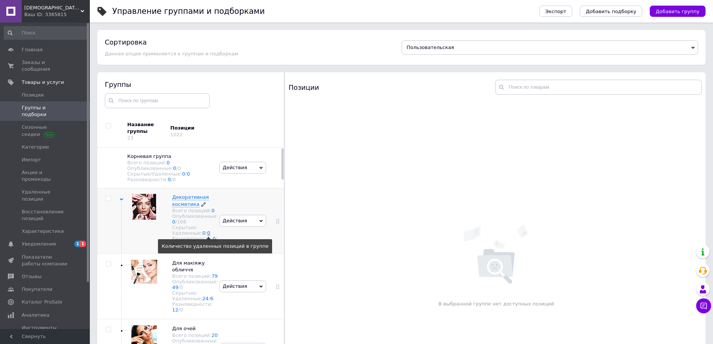
scroll to position [150, 0]
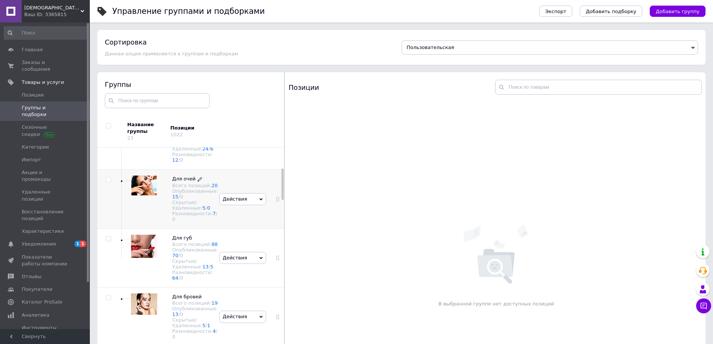
click at [179, 182] on span "Для очей" at bounding box center [184, 179] width 24 height 6
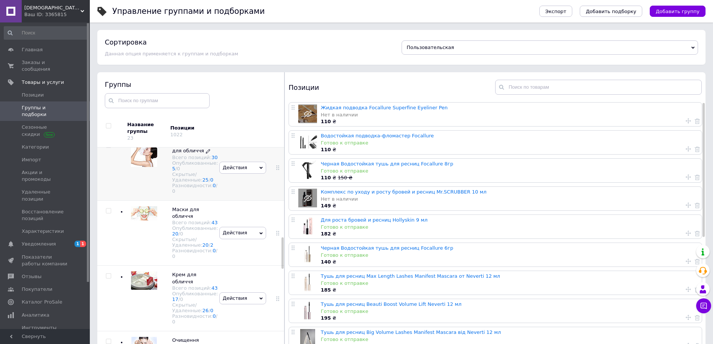
scroll to position [749, 0]
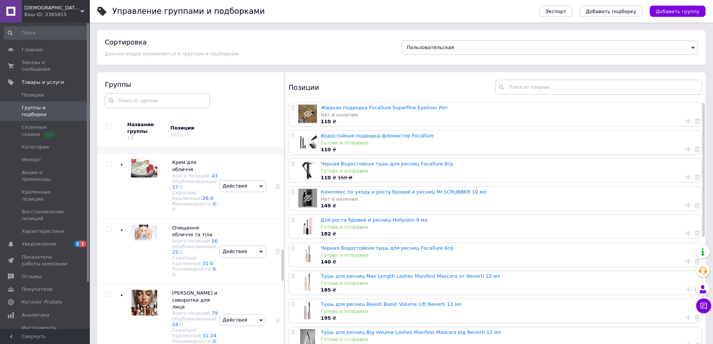
click at [181, 107] on span "Маски для обличчя" at bounding box center [185, 100] width 27 height 12
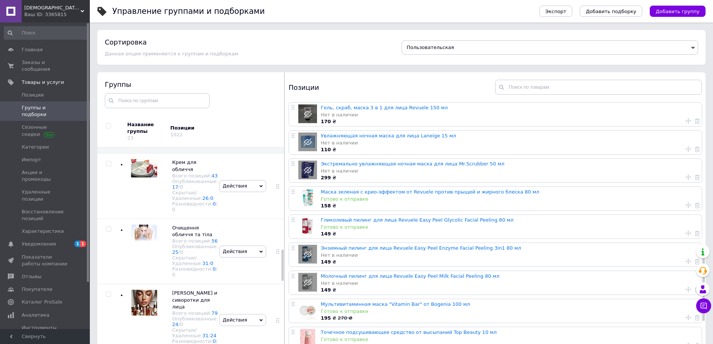
scroll to position [636, 0]
